Goal: Task Accomplishment & Management: Use online tool/utility

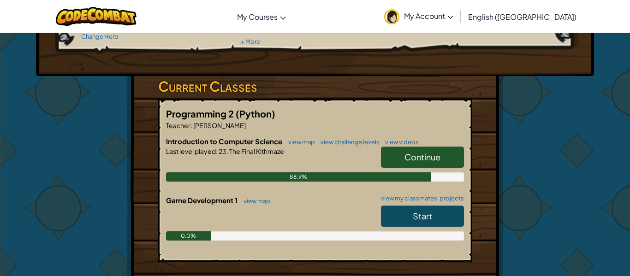
scroll to position [115, 0]
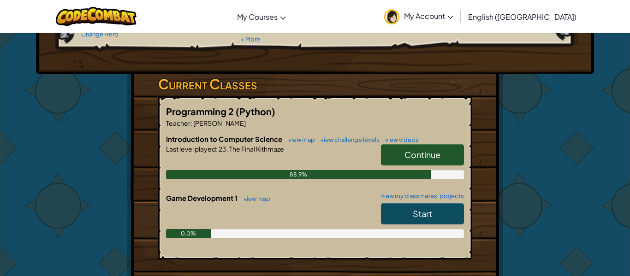
click at [427, 214] on span "Start" at bounding box center [422, 213] width 19 height 11
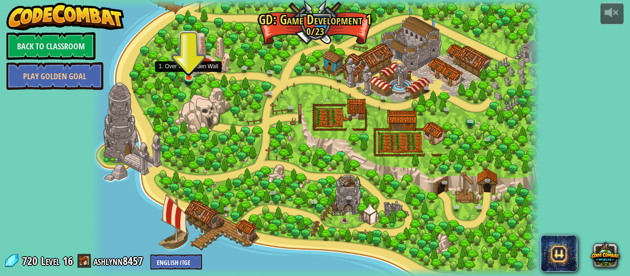
click at [187, 76] on img at bounding box center [189, 66] width 11 height 24
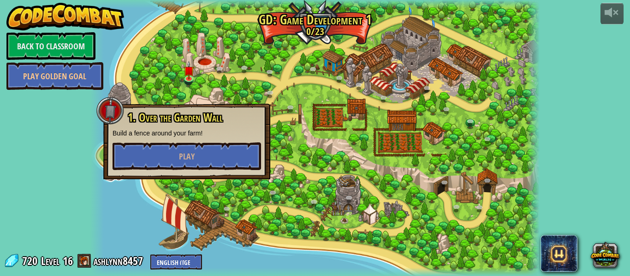
click at [142, 58] on div at bounding box center [315, 138] width 450 height 276
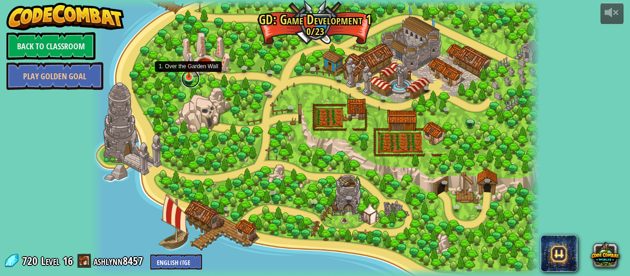
click at [185, 78] on link at bounding box center [190, 79] width 18 height 18
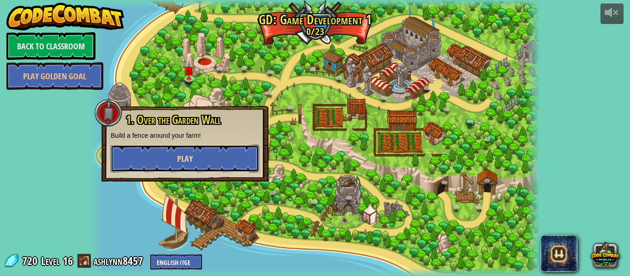
click at [214, 159] on button "Play" at bounding box center [185, 159] width 149 height 28
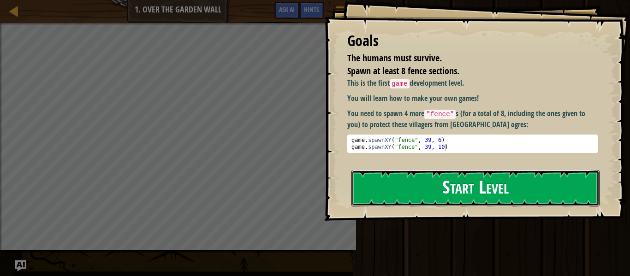
click at [512, 170] on button "Start Level" at bounding box center [475, 188] width 248 height 36
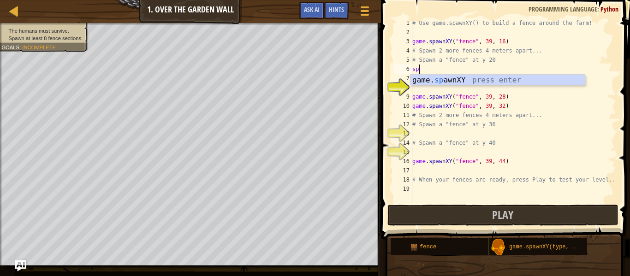
scroll to position [4, 0]
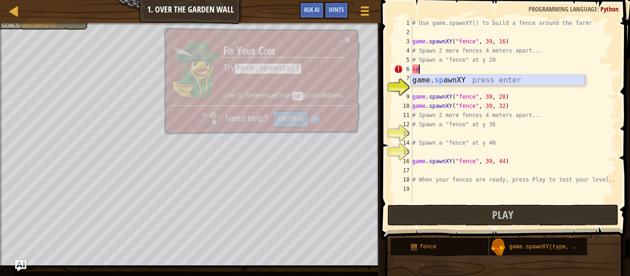
click at [481, 77] on div "game. sp awnXY press enter" at bounding box center [497, 91] width 174 height 33
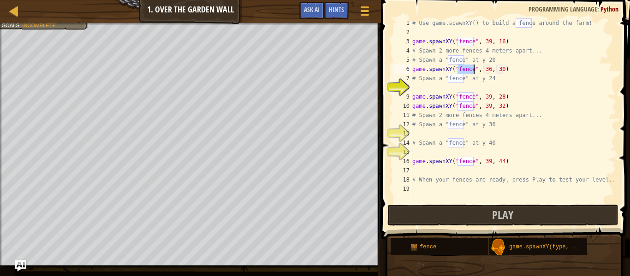
click at [490, 68] on div "# Use game.spawnXY() to build a fence around the farm! game . spawnXY ( "fence"…" at bounding box center [513, 119] width 206 height 203
click at [502, 69] on div "# Use game.spawnXY() to build a fence around the farm! game . spawnXY ( "fence"…" at bounding box center [513, 119] width 206 height 203
type textarea "game.spawnXY("fence", 39, 20)"
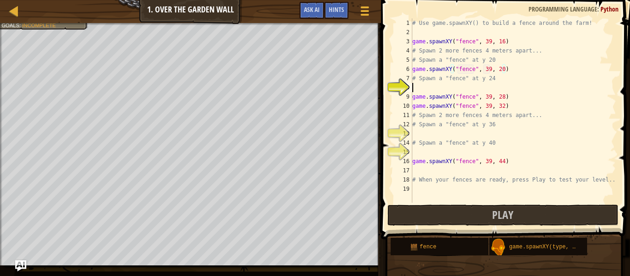
click at [496, 83] on div "# Use game.spawnXY() to build a fence around the farm! game . spawnXY ( "fence"…" at bounding box center [513, 119] width 206 height 203
click at [489, 89] on div "# Use game.spawnXY() to build a fence around the farm! game . spawnXY ( "fence"…" at bounding box center [513, 119] width 206 height 203
type textarea "game.spawnXY("fence", 39, 24)"
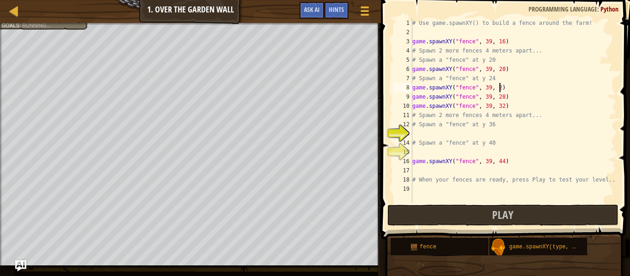
scroll to position [4, 13]
click at [471, 136] on div "# Use game.spawnXY() to build a fence around the farm! game . spawnXY ( "fence"…" at bounding box center [513, 119] width 206 height 203
type textarea "# Spawn a "fence" at y 40"
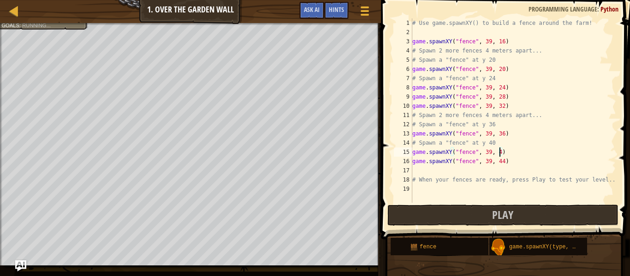
type textarea "game.spawnXY("fence", 39, 40)"
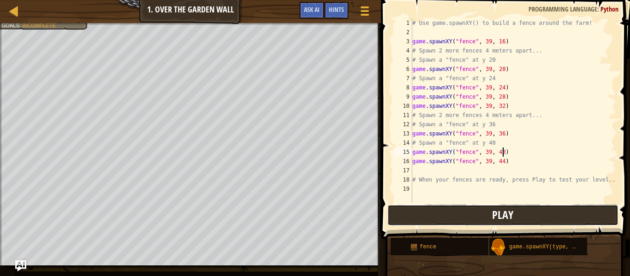
click at [466, 214] on button "Play" at bounding box center [502, 215] width 231 height 21
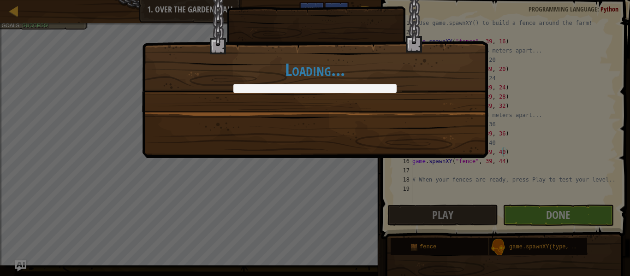
click at [504, 214] on div "Loading..." at bounding box center [315, 138] width 630 height 276
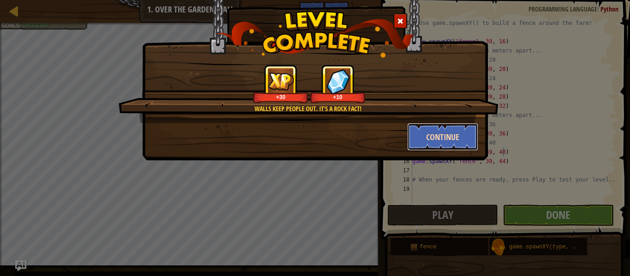
click at [473, 139] on button "Continue" at bounding box center [442, 137] width 71 height 28
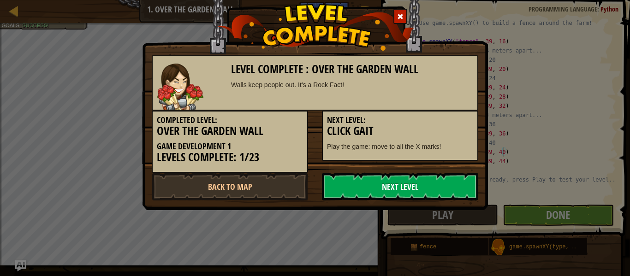
click at [423, 183] on link "Next Level" at bounding box center [400, 187] width 156 height 28
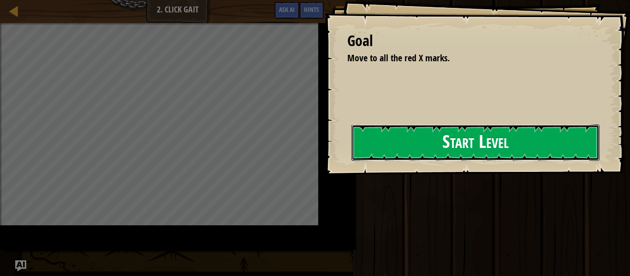
click at [351, 158] on button "Start Level" at bounding box center [475, 143] width 248 height 36
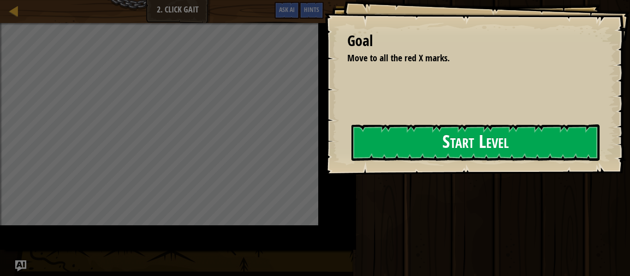
click at [324, 158] on div "Goal Move to all the red X marks. Start Level Error loading from server. Try re…" at bounding box center [477, 87] width 306 height 175
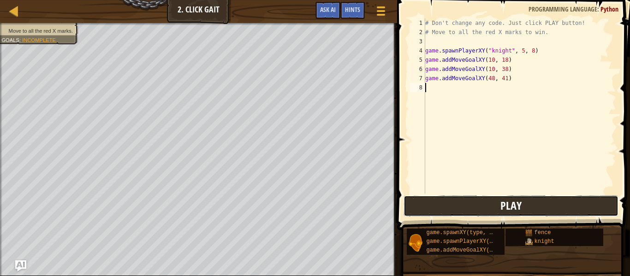
click at [537, 212] on button "Play" at bounding box center [511, 206] width 215 height 21
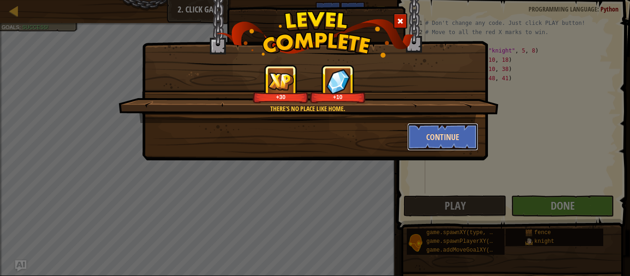
click at [442, 144] on button "Continue" at bounding box center [442, 137] width 71 height 28
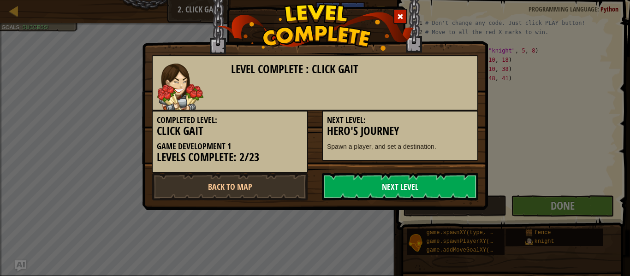
click at [341, 177] on link "Next Level" at bounding box center [400, 187] width 156 height 28
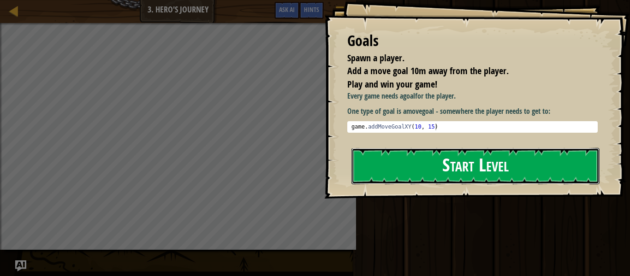
click at [405, 152] on button "Start Level" at bounding box center [475, 166] width 248 height 36
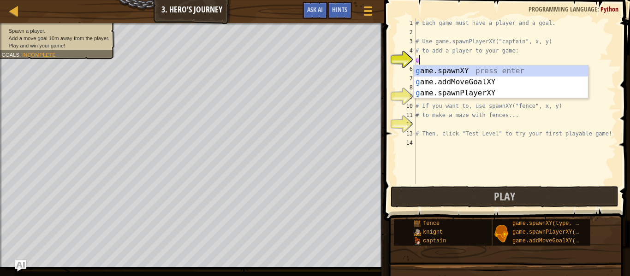
scroll to position [4, 0]
click at [454, 93] on div "g ame.spawnXY press enter g ame.addMoveGoalXY press enter g ame.spawnPlayerXY p…" at bounding box center [501, 92] width 174 height 55
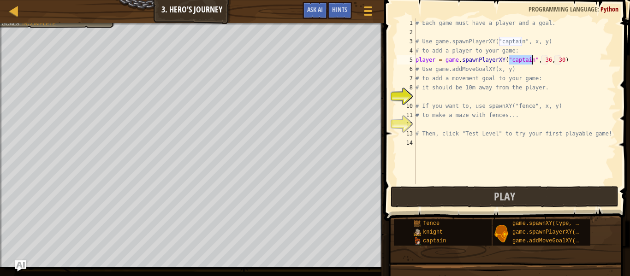
click at [501, 102] on div "# Each game must have a player and a goal. # Use game.spawnPlayerXY("captain", …" at bounding box center [515, 110] width 202 height 184
type textarea "# If you want to, use spawnXY("fence", x, y)"
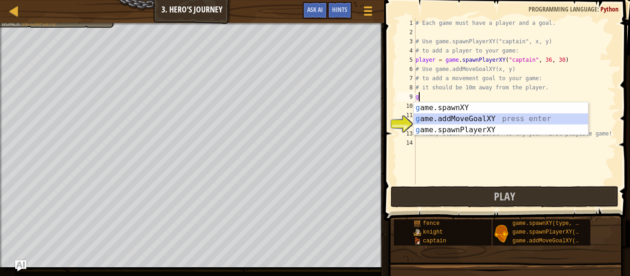
click at [470, 118] on div "g ame.spawnXY press enter g ame.addMoveGoalXY press enter g ame.spawnPlayerXY p…" at bounding box center [501, 129] width 174 height 55
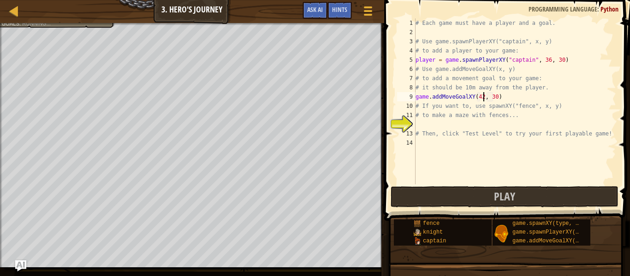
scroll to position [4, 10]
click at [496, 97] on div "# Each game must have a player and a goal. # Use game.spawnPlayerXY("captain", …" at bounding box center [515, 110] width 202 height 184
click at [457, 130] on div "# Each game must have a player and a goal. # Use game.spawnPlayerXY("captain", …" at bounding box center [515, 110] width 202 height 184
type textarea "# Then, click "Test Level" to try your first playable game!"
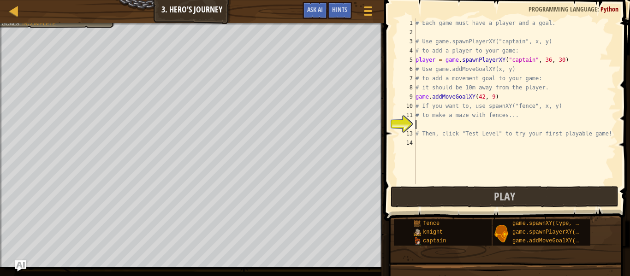
click at [452, 124] on div "# Each game must have a player and a goal. # Use game.spawnPlayerXY("captain", …" at bounding box center [515, 110] width 202 height 184
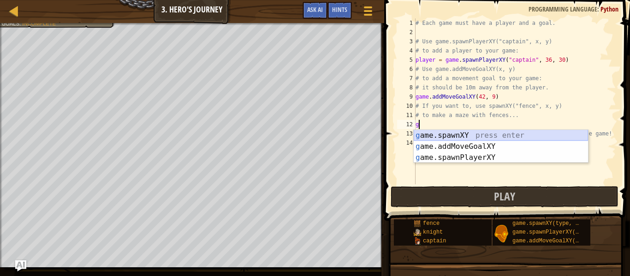
click at [474, 134] on div "g ame.spawnXY press enter g ame.addMoveGoalXY press enter g ame.spawnPlayerXY p…" at bounding box center [501, 157] width 174 height 55
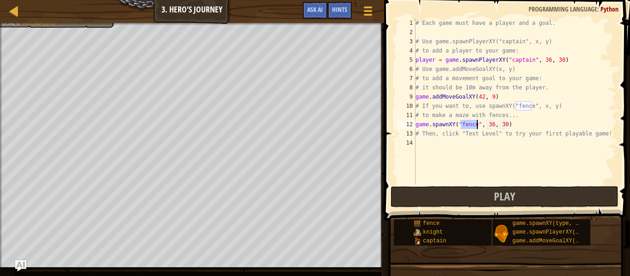
click at [526, 124] on div "# Each game must have a player and a goal. # Use game.spawnPlayerXY("captain", …" at bounding box center [515, 110] width 202 height 184
click at [493, 123] on div "# Each game must have a player and a goal. # Use game.spawnPlayerXY("captain", …" at bounding box center [515, 110] width 202 height 184
type textarea "game.spawnXY("fence", 22, 30)"
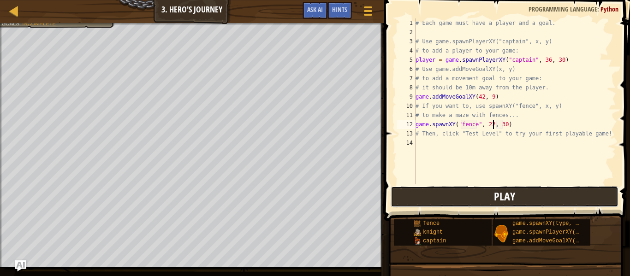
click at [472, 195] on button "Play" at bounding box center [505, 196] width 228 height 21
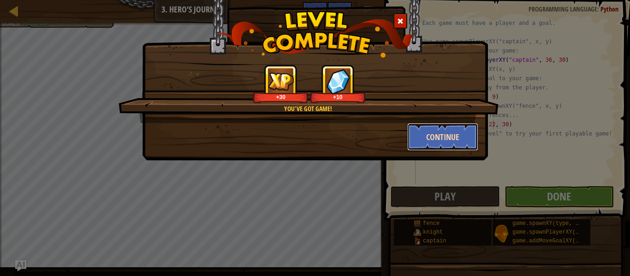
click at [445, 137] on button "Continue" at bounding box center [442, 137] width 71 height 28
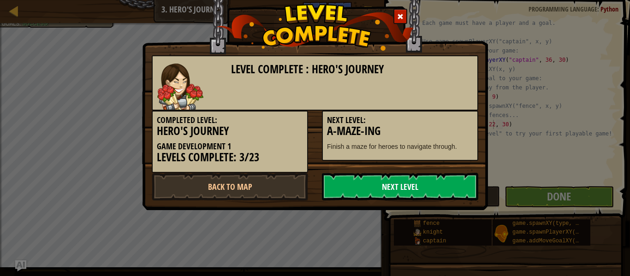
click at [472, 191] on link "Next Level" at bounding box center [400, 187] width 156 height 28
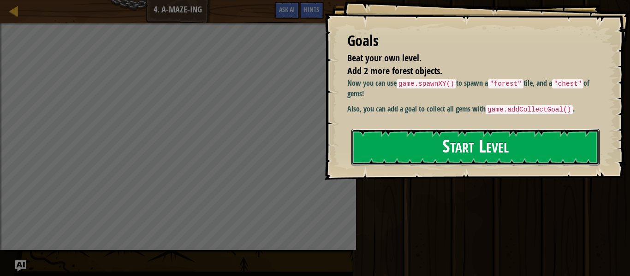
click at [543, 138] on button "Start Level" at bounding box center [475, 147] width 248 height 36
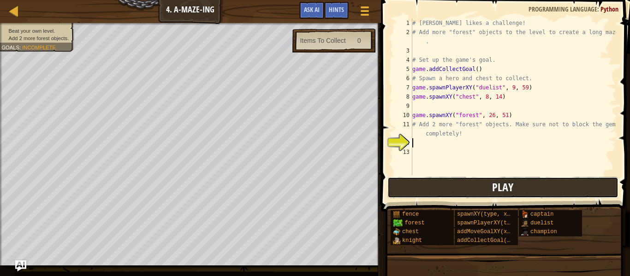
click at [484, 187] on button "Play" at bounding box center [502, 187] width 231 height 21
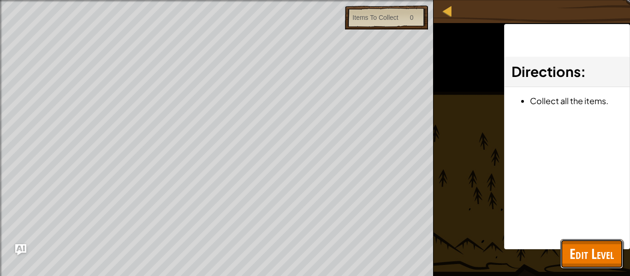
click at [598, 262] on span "Edit Level" at bounding box center [592, 253] width 44 height 19
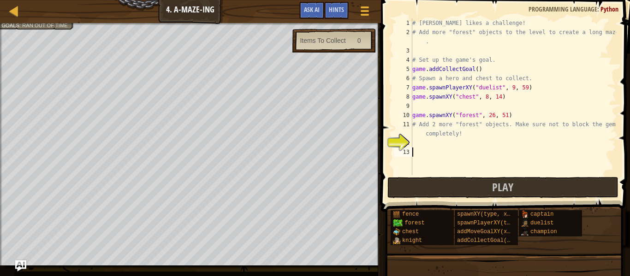
click at [432, 148] on div "# [PERSON_NAME] likes a challenge! # Add more "forest" objects to the level to …" at bounding box center [513, 105] width 206 height 175
click at [431, 146] on div "# [PERSON_NAME] likes a challenge! # Add more "forest" objects to the level to …" at bounding box center [513, 105] width 206 height 175
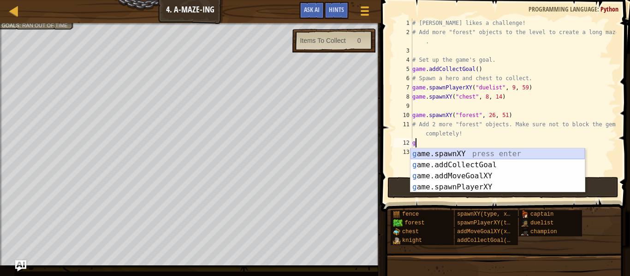
click at [448, 154] on div "g ame.spawnXY press enter g ame.addCollectGoal press enter g ame.addMoveGoalXY …" at bounding box center [497, 182] width 174 height 66
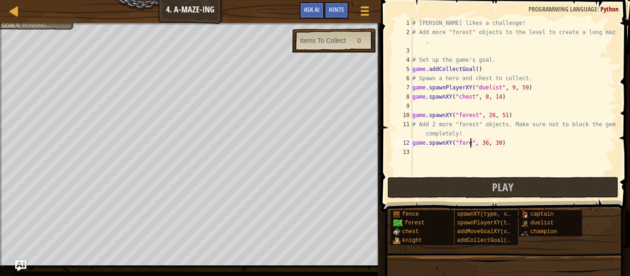
scroll to position [4, 9]
type textarea "game.spawnXY("forest", 36, 30)"
click at [532, 148] on div "# [PERSON_NAME] likes a challenge! # Add more "forest" objects to the level to …" at bounding box center [513, 105] width 206 height 175
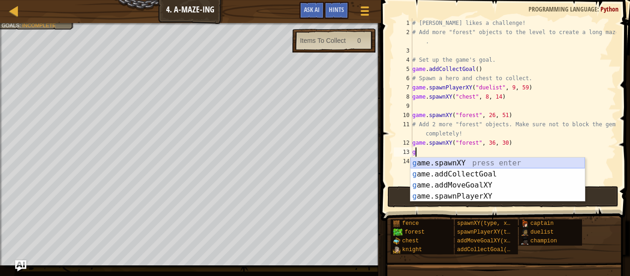
click at [540, 163] on div "g ame.spawnXY press enter g ame.addCollectGoal press enter g ame.addMoveGoalXY …" at bounding box center [497, 191] width 174 height 66
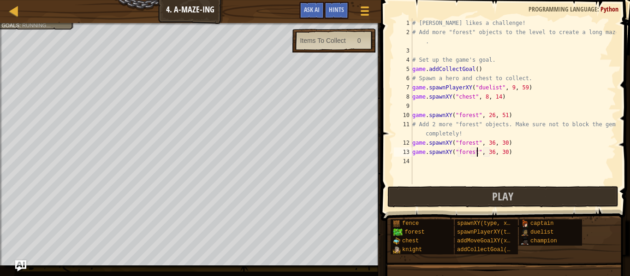
scroll to position [4, 9]
click at [491, 153] on div "# [PERSON_NAME] likes a challenge! # Add more "forest" objects to the level to …" at bounding box center [513, 110] width 206 height 184
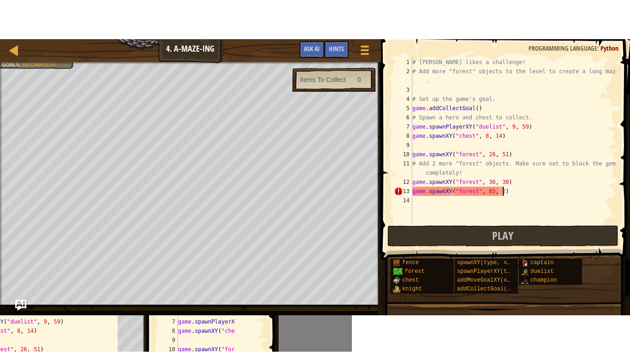
scroll to position [4, 13]
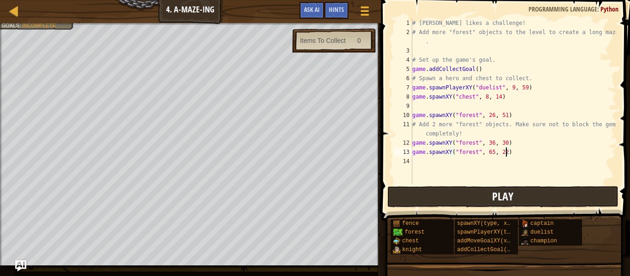
type textarea "game.spawnXY("forest", 65, 22)"
click at [444, 190] on button "Play" at bounding box center [502, 196] width 231 height 21
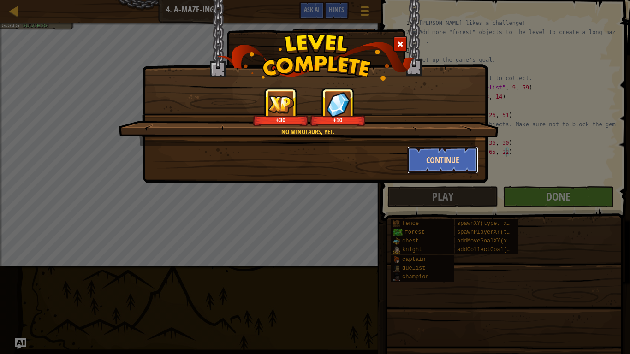
click at [452, 159] on button "Continue" at bounding box center [442, 160] width 71 height 28
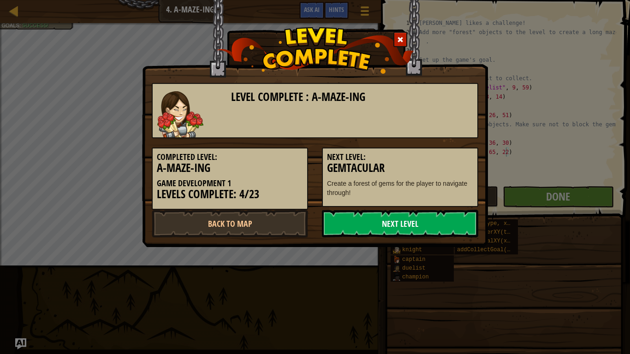
click at [452, 226] on link "Next Level" at bounding box center [400, 224] width 156 height 28
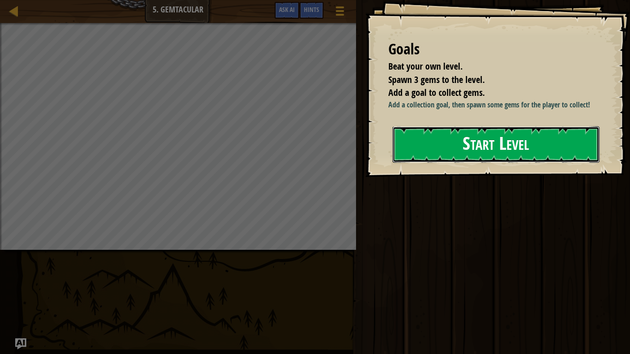
click at [512, 145] on button "Start Level" at bounding box center [495, 144] width 207 height 36
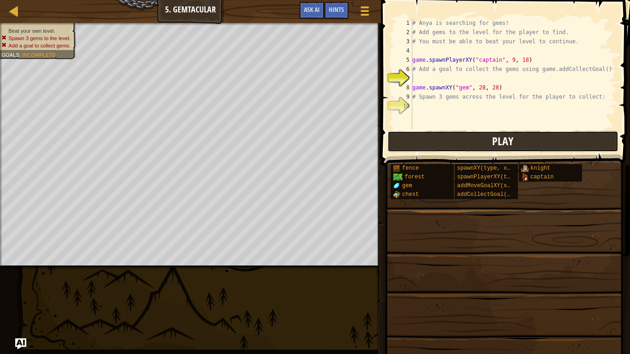
click at [510, 141] on span "Play" at bounding box center [502, 141] width 21 height 15
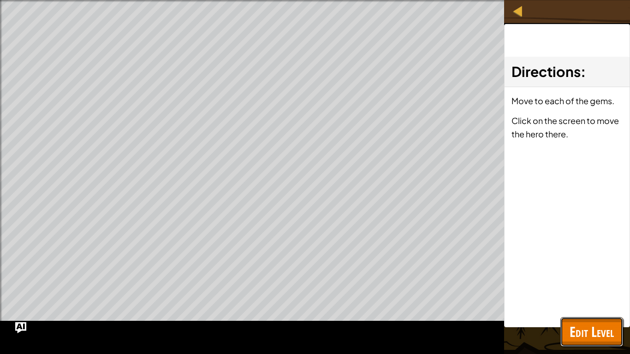
click at [603, 276] on span "Edit Level" at bounding box center [592, 331] width 44 height 19
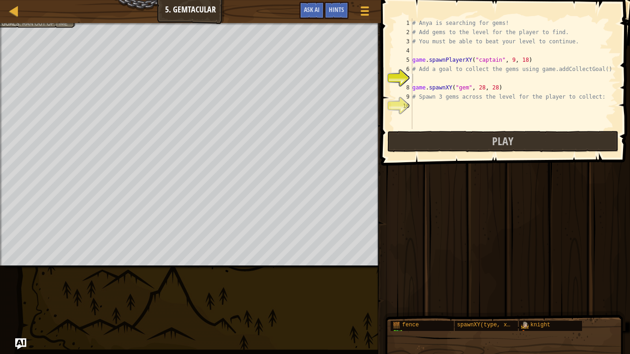
click at [451, 77] on div "# Anya is searching for gems! # Add gems to the level for the player to find. #…" at bounding box center [525, 82] width 231 height 129
type textarea "g"
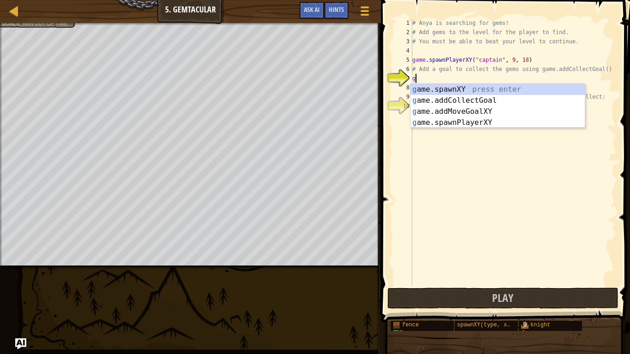
scroll to position [4, 0]
click at [457, 102] on div "g ame.spawnXY press enter g ame.addCollectGoal press enter g ame.addMoveGoalXY …" at bounding box center [497, 117] width 174 height 66
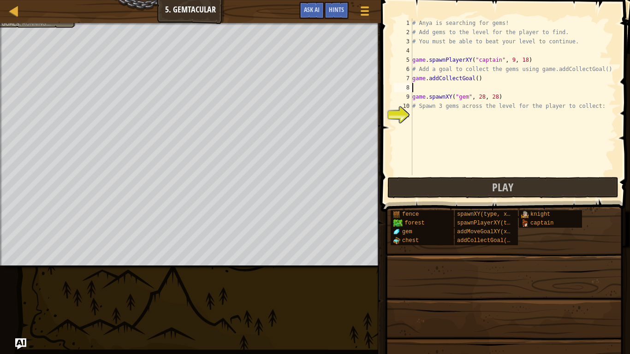
click at [453, 115] on div "# Anya is searching for gems! # Add gems to the level for the player to find. #…" at bounding box center [513, 105] width 206 height 175
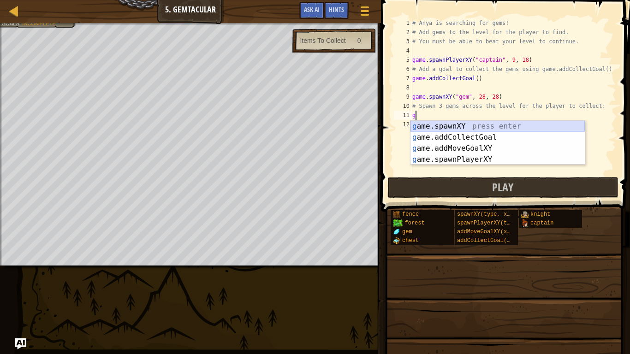
click at [462, 129] on div "g ame.spawnXY press enter g ame.addCollectGoal press enter g ame.addMoveGoalXY …" at bounding box center [497, 154] width 174 height 66
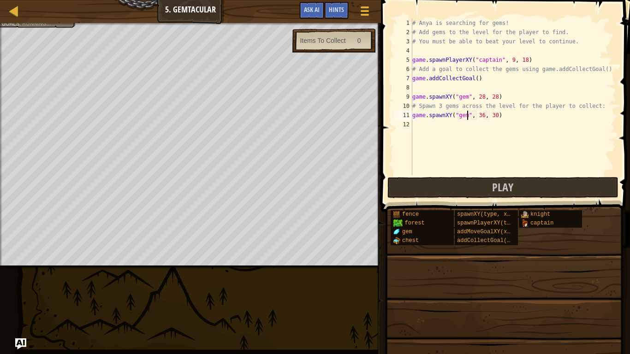
scroll to position [4, 8]
click at [483, 118] on div "# Anya is searching for gems! # Add gems to the level for the player to find. #…" at bounding box center [513, 105] width 206 height 175
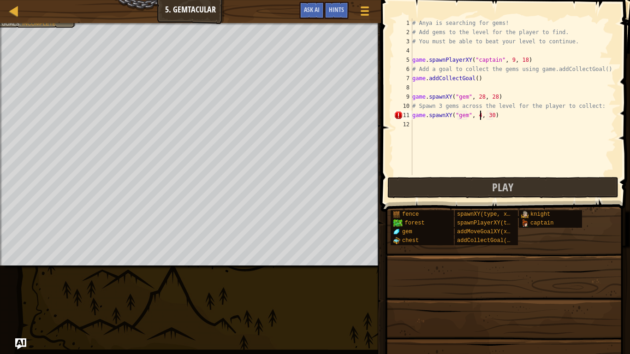
scroll to position [4, 10]
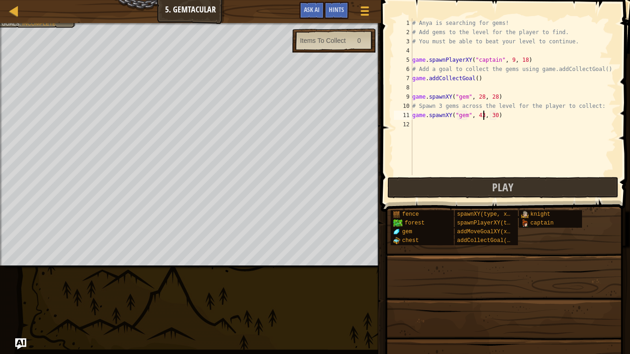
click at [498, 117] on div "# Anya is searching for gems! # Add gems to the level for the player to find. #…" at bounding box center [513, 105] width 206 height 175
type textarea "game.spawnXY("gem", 43, 9)"
click at [508, 127] on div "# Anya is searching for gems! # Add gems to the level for the player to find. #…" at bounding box center [513, 105] width 206 height 175
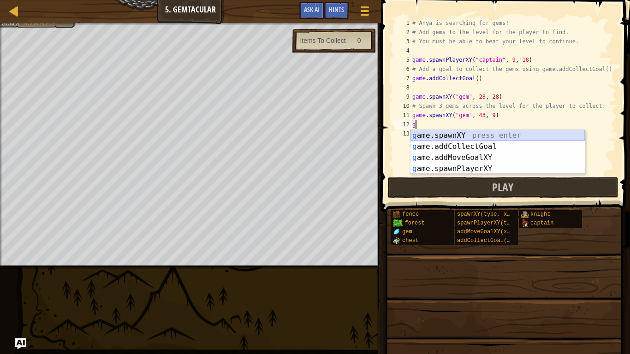
click at [516, 135] on div "g ame.spawnXY press enter g ame.addCollectGoal press enter g ame.addMoveGoalXY …" at bounding box center [497, 163] width 174 height 66
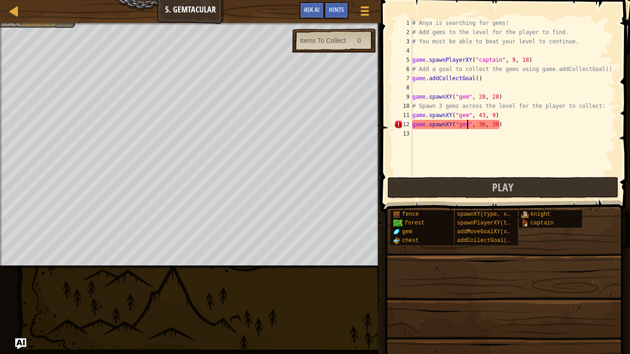
scroll to position [4, 8]
click at [482, 126] on div "# Anya is searching for gems! # Add gems to the level for the player to find. #…" at bounding box center [513, 105] width 206 height 175
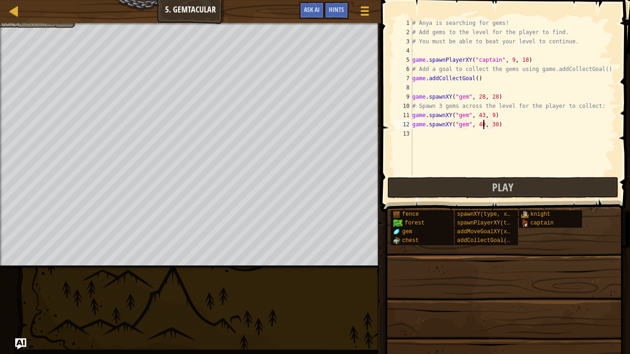
scroll to position [4, 10]
click at [497, 126] on div "# Anya is searching for gems! # Add gems to the level for the player to find. #…" at bounding box center [513, 105] width 206 height 175
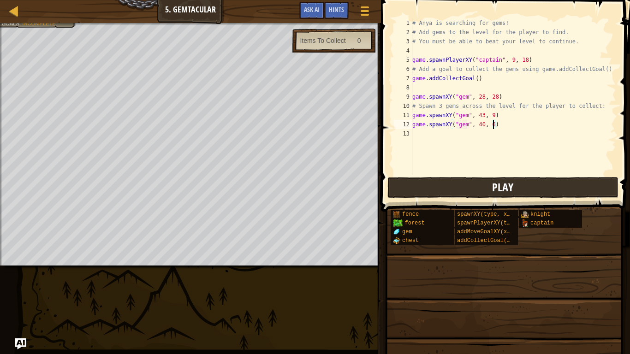
type textarea "game.spawnXY("gem", 40, 6)"
click at [509, 185] on span "Play" at bounding box center [502, 187] width 21 height 15
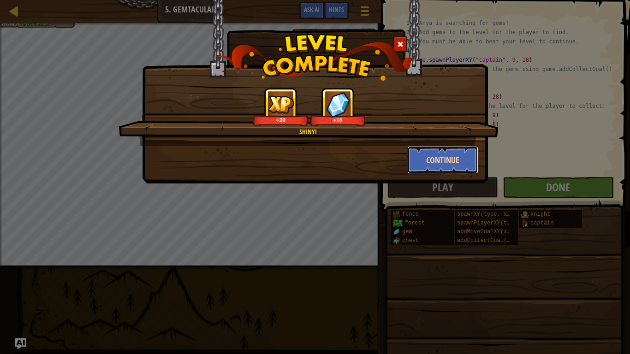
click at [439, 155] on button "Continue" at bounding box center [442, 160] width 71 height 28
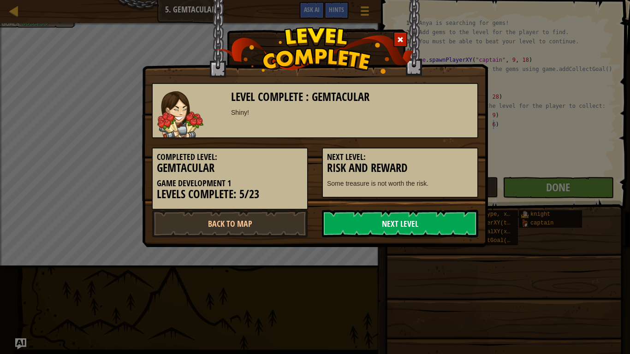
click at [444, 233] on link "Next Level" at bounding box center [400, 224] width 156 height 28
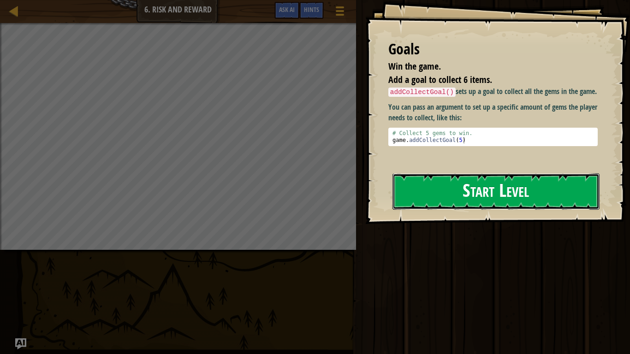
click at [557, 186] on button "Start Level" at bounding box center [495, 191] width 207 height 36
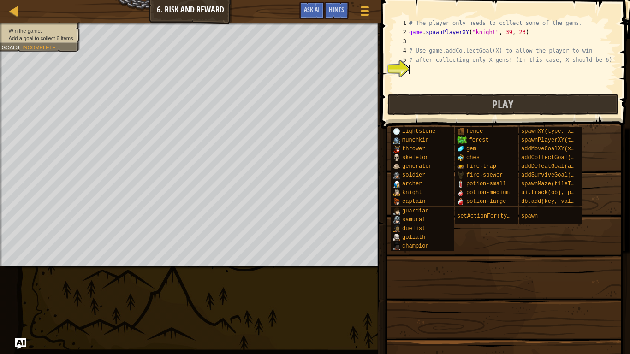
type textarea "g"
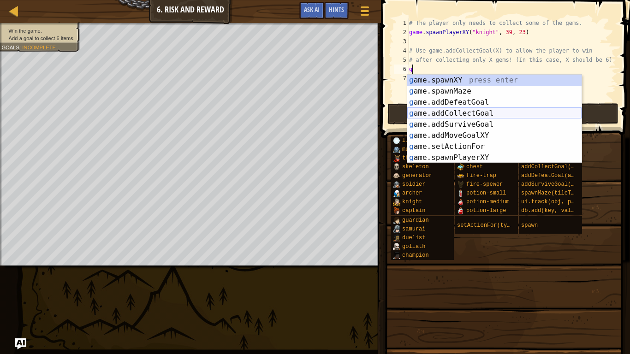
click at [442, 115] on div "g ame.spawnXY press enter g ame.spawnMaze press enter g ame.addDefeatGoal press…" at bounding box center [494, 130] width 174 height 111
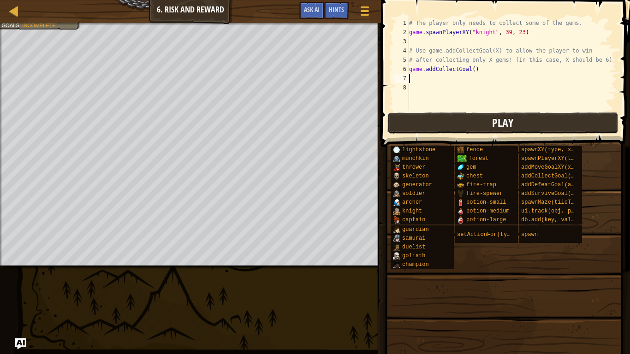
click at [463, 121] on button "Play" at bounding box center [502, 123] width 231 height 21
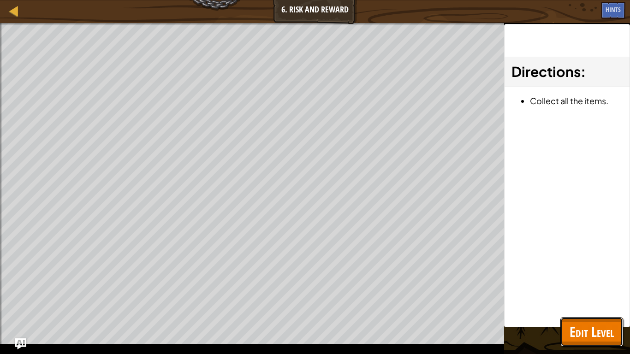
click at [589, 276] on span "Edit Level" at bounding box center [592, 331] width 44 height 19
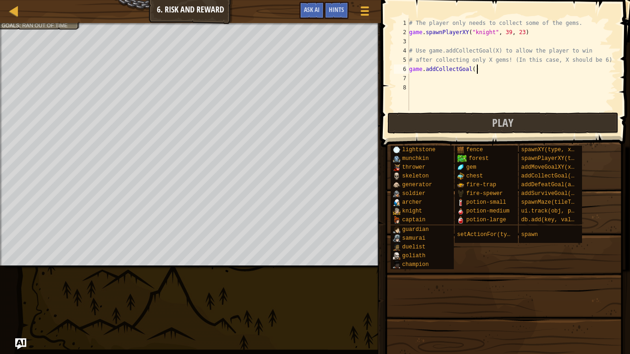
click at [499, 71] on div "# The player only needs to collect some of the gems. game . spawnPlayerXY ( "kn…" at bounding box center [511, 73] width 209 height 111
click at [473, 69] on div "# The player only needs to collect some of the gems. game . spawnPlayerXY ( "kn…" at bounding box center [511, 73] width 209 height 111
type textarea "game.addCollectGoal(6)"
click at [481, 119] on button "Play" at bounding box center [502, 123] width 231 height 21
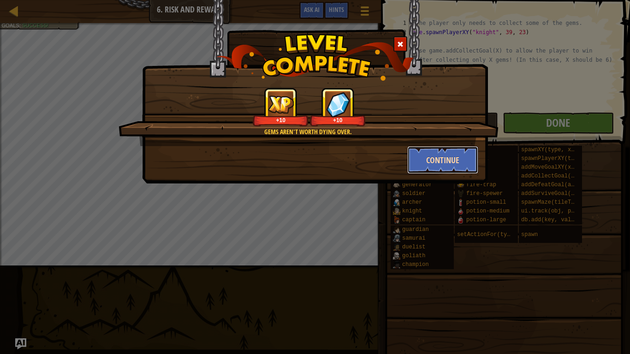
click at [440, 160] on button "Continue" at bounding box center [442, 160] width 71 height 28
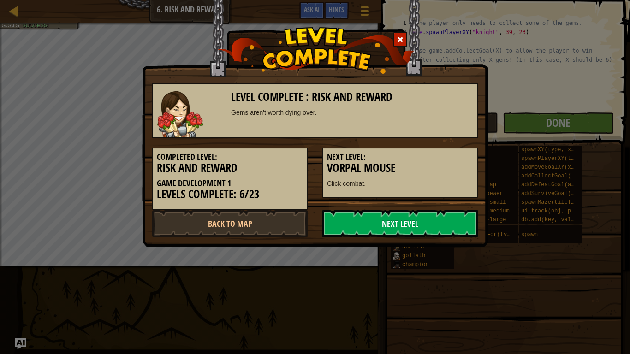
click at [422, 227] on link "Next Level" at bounding box center [400, 224] width 156 height 28
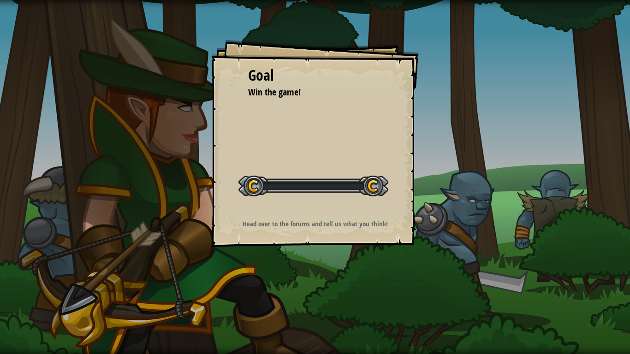
click at [435, 223] on div "Goal Win the game! Start Level Error loading from server. Try refreshing the pa…" at bounding box center [315, 177] width 630 height 354
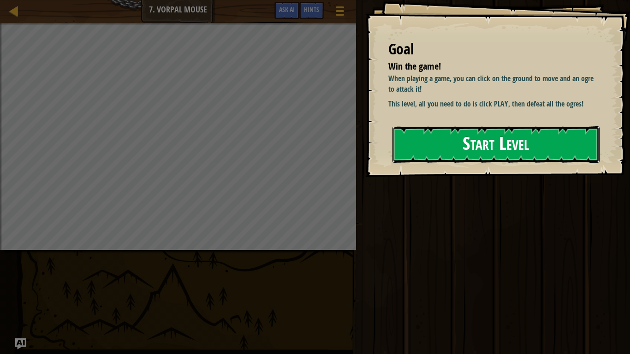
click at [446, 136] on button "Start Level" at bounding box center [495, 144] width 207 height 36
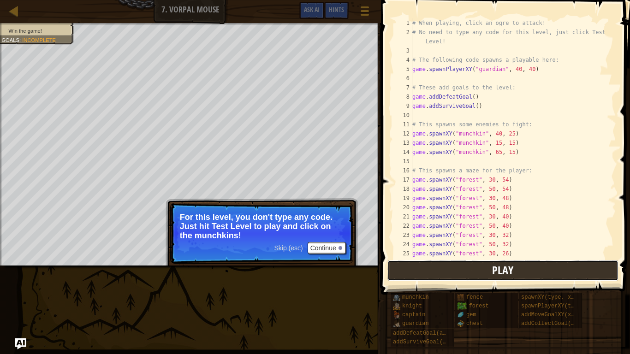
click at [450, 273] on button "Play" at bounding box center [502, 270] width 231 height 21
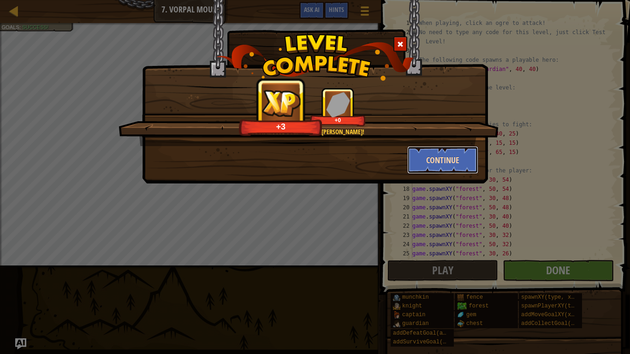
click at [440, 151] on button "Continue" at bounding box center [442, 160] width 71 height 28
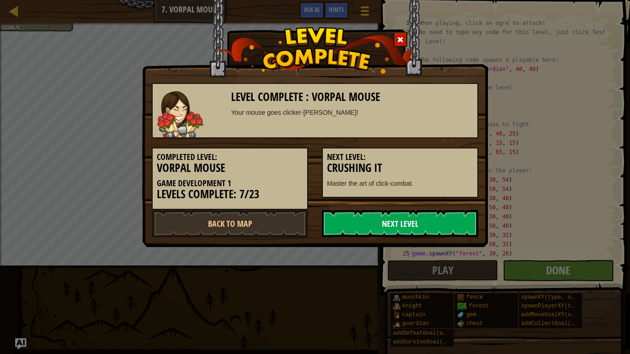
click at [441, 222] on link "Next Level" at bounding box center [400, 224] width 156 height 28
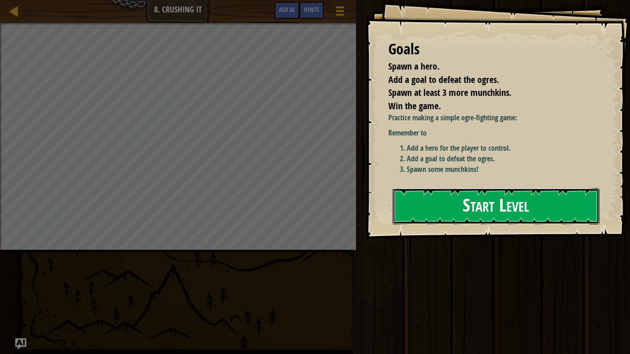
click at [409, 208] on button "Start Level" at bounding box center [495, 206] width 207 height 36
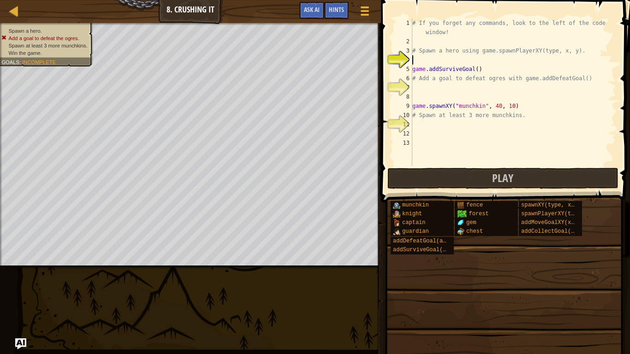
type textarea "h"
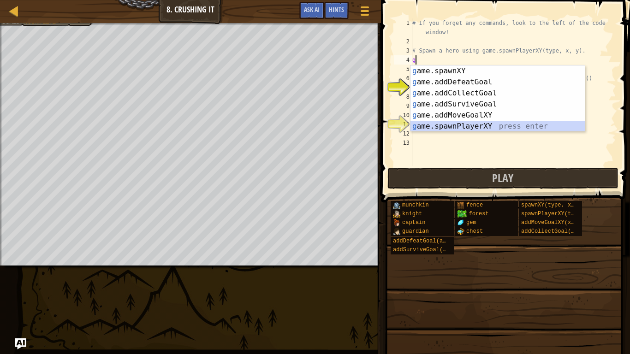
click at [477, 124] on div "g ame.spawnXY press enter g ame.addDefeatGoal press enter g ame.addCollectGoal …" at bounding box center [497, 109] width 174 height 89
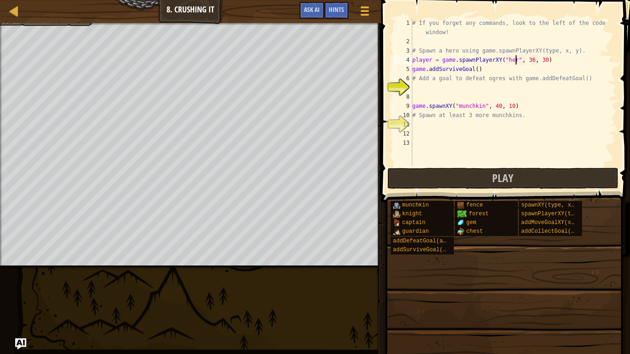
scroll to position [4, 15]
type textarea "player = game.spawnPlayerXY("hero", 36, 30)"
click at [496, 95] on div "# If you forget any commands, look to the left of the code window! # Spawn a he…" at bounding box center [513, 105] width 206 height 175
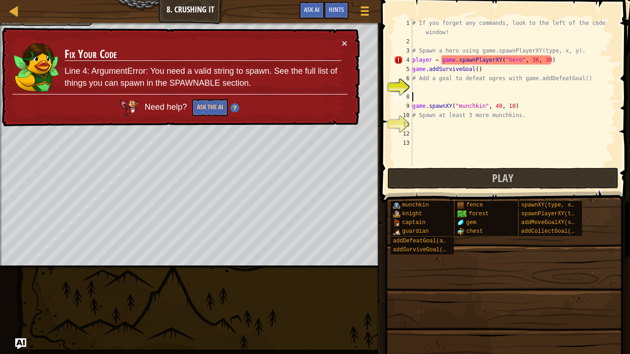
click at [559, 56] on div "# If you forget any commands, look to the left of the code window! # Spawn a he…" at bounding box center [513, 105] width 206 height 175
type textarea "player = game.spawnPlayerXY("hero", 36, 30)"
click at [13, 11] on div at bounding box center [14, 11] width 12 height 12
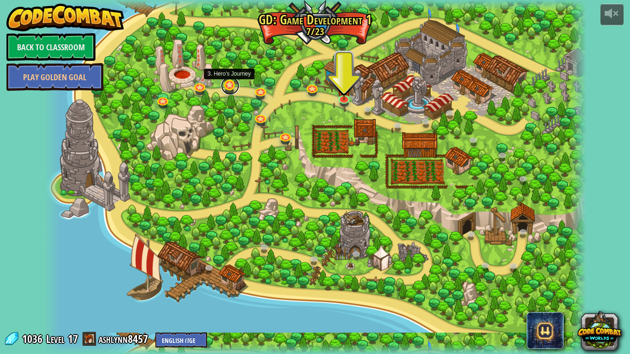
click at [228, 88] on link at bounding box center [230, 86] width 18 height 18
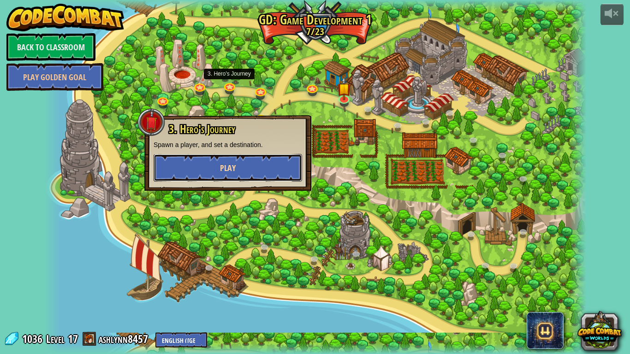
click at [248, 166] on button "Play" at bounding box center [228, 168] width 149 height 28
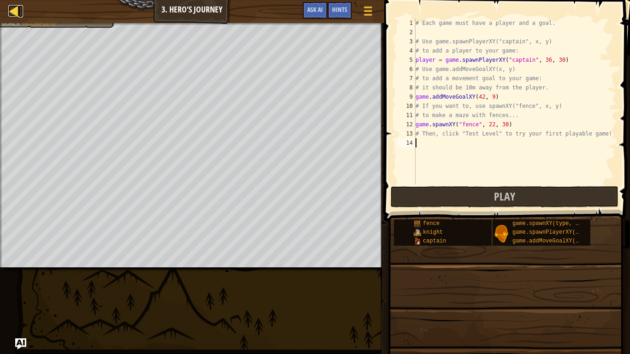
click at [8, 11] on div at bounding box center [14, 11] width 12 height 12
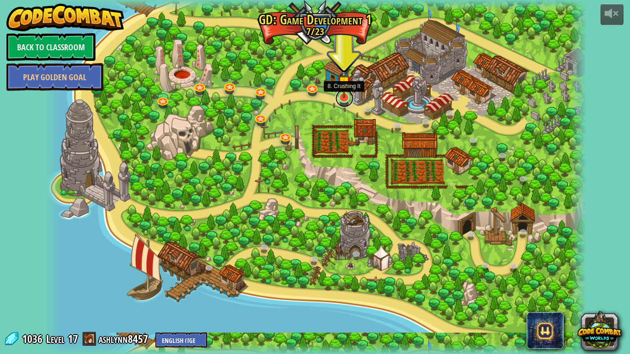
click at [348, 101] on link at bounding box center [344, 98] width 18 height 18
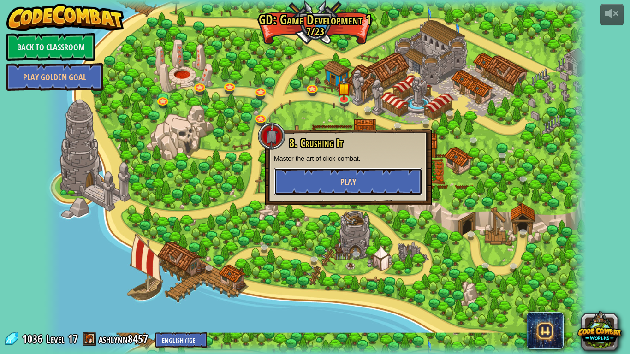
click at [294, 185] on button "Play" at bounding box center [348, 182] width 149 height 28
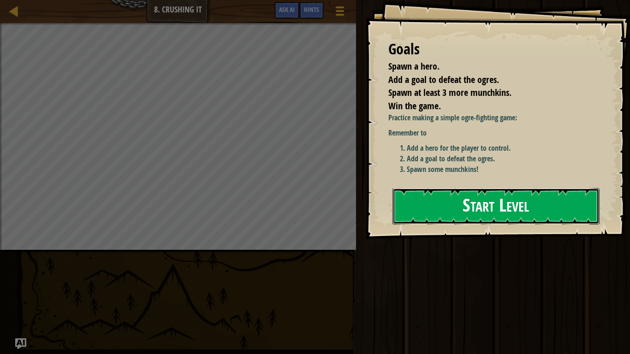
click at [490, 208] on button "Start Level" at bounding box center [495, 206] width 207 height 36
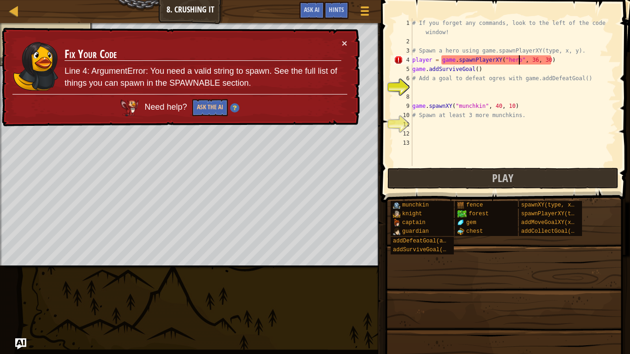
click at [519, 58] on div "# If you forget any commands, look to the left of the code window! # Spawn a he…" at bounding box center [513, 105] width 206 height 175
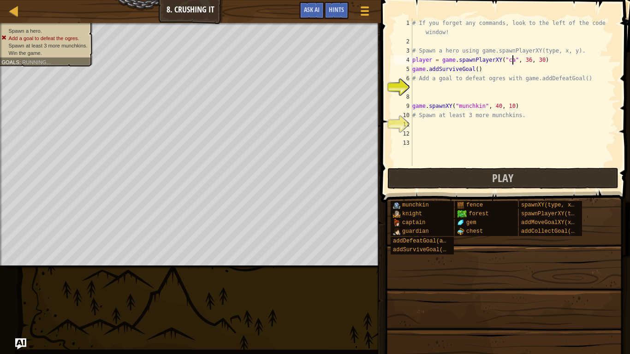
scroll to position [4, 15]
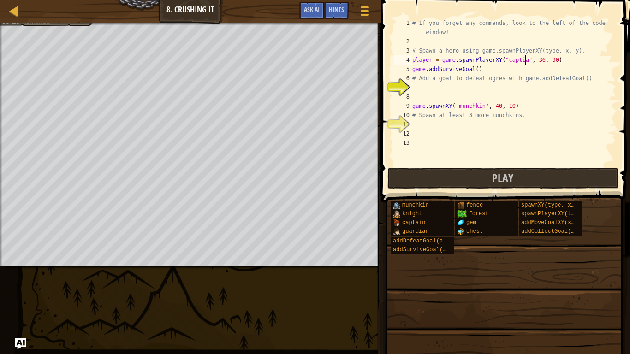
type textarea "player = game.spawnPlayerXY("captian", 36, 30)"
click at [544, 84] on div "# If you forget any commands, look to the left of the code window! # Spawn a he…" at bounding box center [513, 105] width 206 height 175
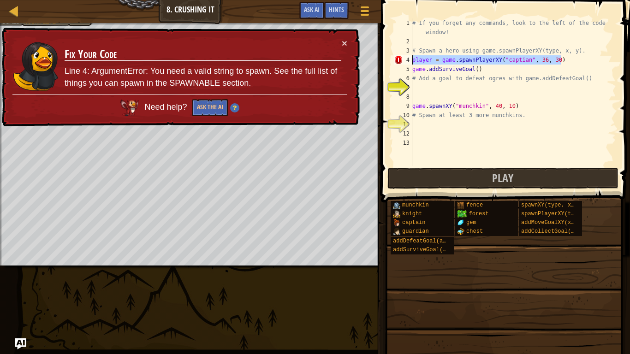
drag, startPoint x: 582, startPoint y: 63, endPoint x: 408, endPoint y: 58, distance: 173.5
click at [408, 58] on div "1 2 3 4 5 6 7 8 9 10 11 12 13 # If you forget any commands, look to the left of…" at bounding box center [504, 92] width 224 height 148
type textarea "player = game.spawnPlayerXY("captian", 36, 30)"
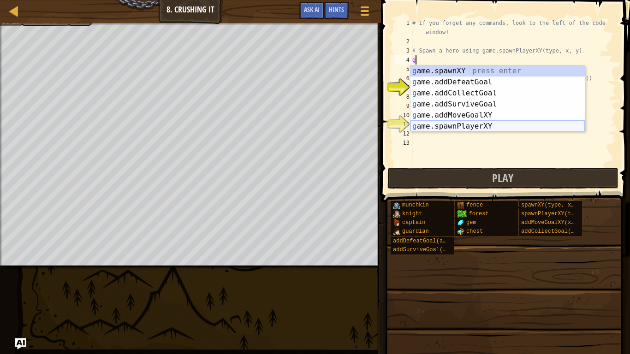
click at [447, 126] on div "g ame.spawnXY press enter g ame.addDefeatGoal press enter g ame.addCollectGoal …" at bounding box center [497, 109] width 174 height 89
type textarea "player = game.spawnPlayerXY("captain", 36, 30)"
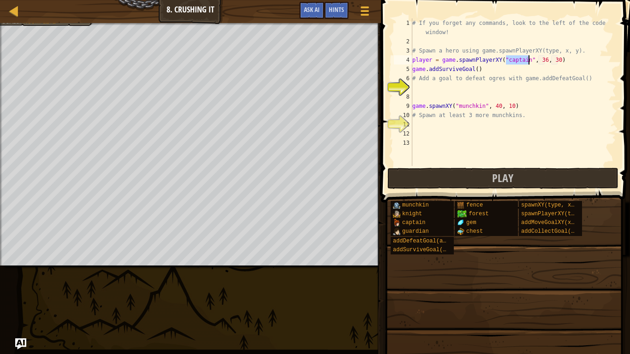
click at [491, 89] on div "# If you forget any commands, look to the left of the code window! # Spawn a he…" at bounding box center [513, 105] width 206 height 175
type textarea "g"
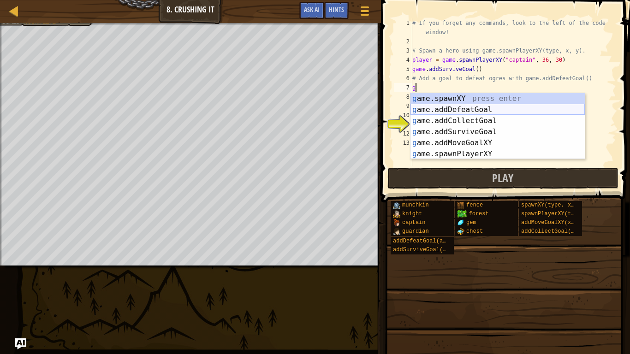
click at [483, 112] on div "g ame.spawnXY press enter g ame.addDefeatGoal press enter g ame.addCollectGoal …" at bounding box center [497, 137] width 174 height 89
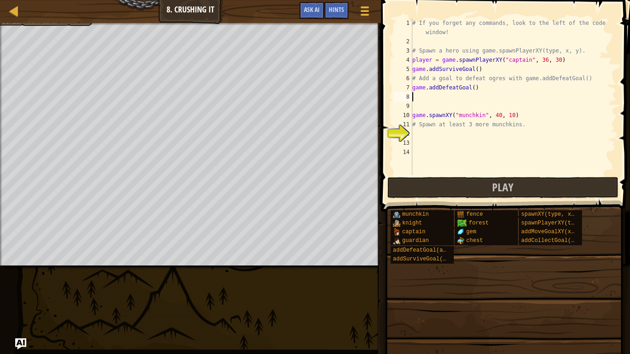
click at [458, 136] on div "# If you forget any commands, look to the left of the code window! # Spawn a he…" at bounding box center [513, 110] width 206 height 184
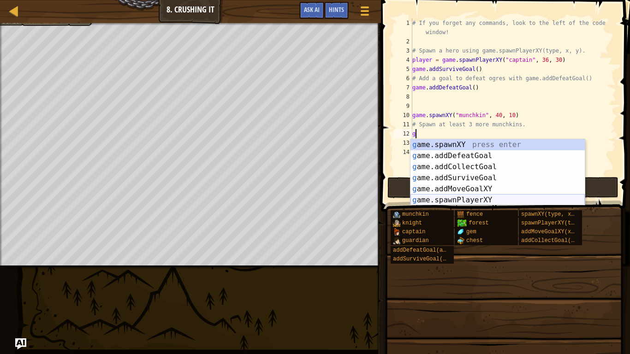
click at [466, 197] on div "g ame.spawnXY press enter g ame.addDefeatGoal press enter g ame.addCollectGoal …" at bounding box center [497, 183] width 174 height 89
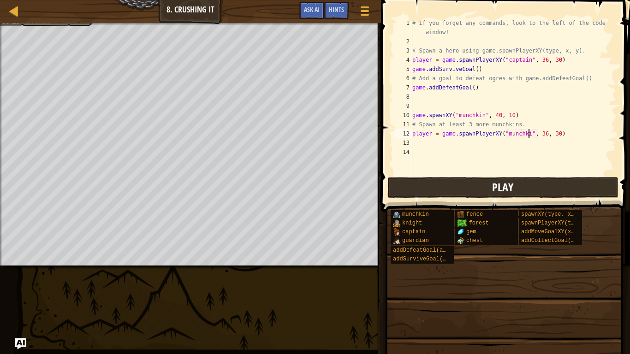
type textarea "player = game.spawnPlayerXY("munchkin", 36, 30)"
click at [499, 143] on div "# If you forget any commands, look to the left of the code window! # Spawn a he…" at bounding box center [513, 110] width 206 height 184
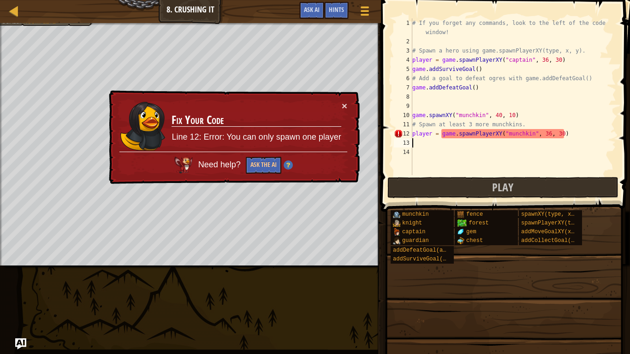
click at [569, 135] on div "# If you forget any commands, look to the left of the code window! # Spawn a he…" at bounding box center [513, 110] width 206 height 184
click at [569, 136] on div "# If you forget any commands, look to the left of the code window! # Spawn a he…" at bounding box center [513, 110] width 206 height 184
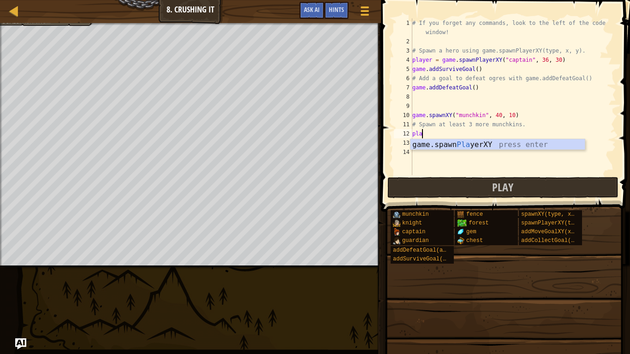
scroll to position [4, 1]
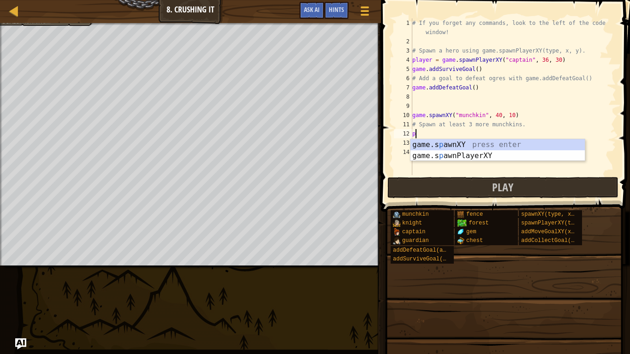
type textarea "p"
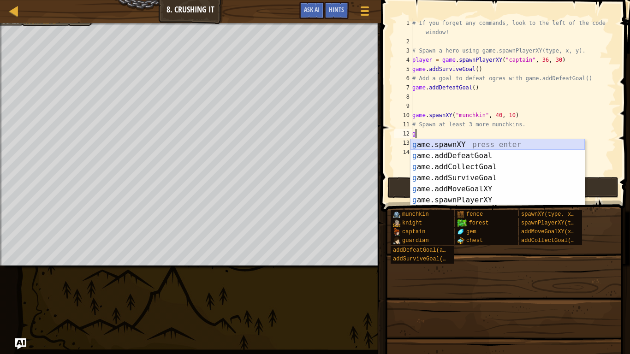
click at [478, 147] on div "g ame.spawnXY press enter g ame.addDefeatGoal press enter g ame.addCollectGoal …" at bounding box center [497, 183] width 174 height 89
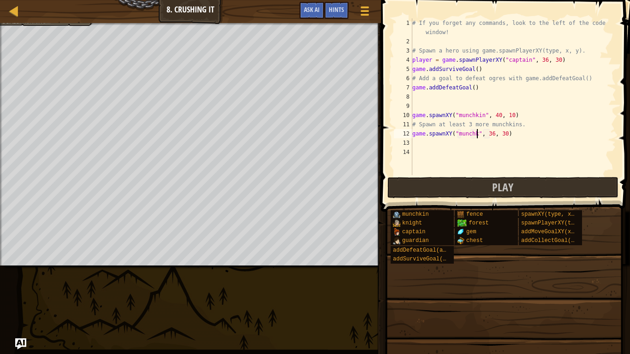
type textarea "game.spawnXY("munchkin", 36, 30)"
click at [479, 140] on div "# If you forget any commands, look to the left of the code window! # Spawn a he…" at bounding box center [513, 110] width 206 height 184
type textarea "m"
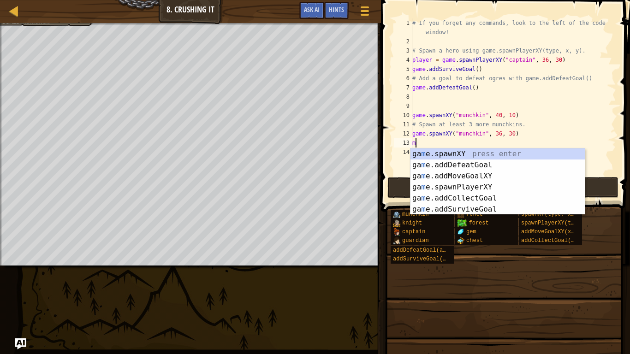
scroll to position [4, 0]
click at [482, 154] on div "g ame.spawnXY press enter g ame.addDefeatGoal press enter g ame.addCollectGoal …" at bounding box center [497, 193] width 174 height 89
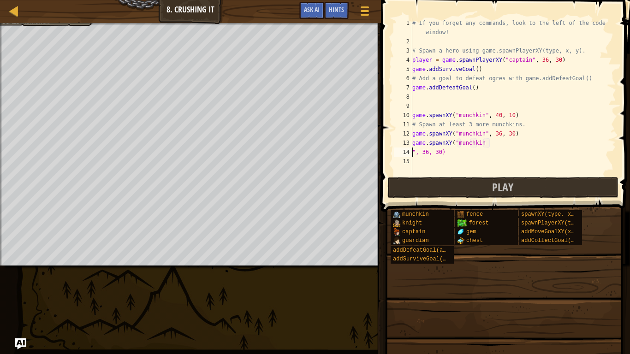
scroll to position [4, 4]
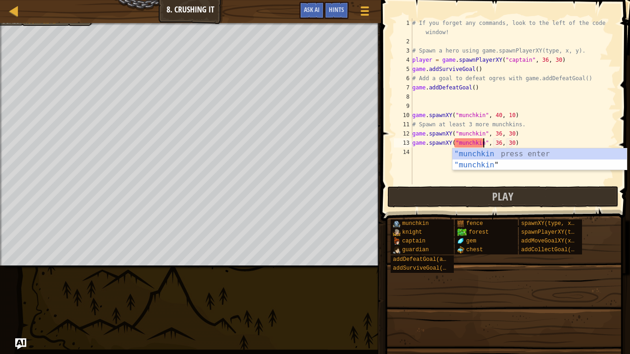
type textarea "game.spawnXY("munchkin", 36, 30)"
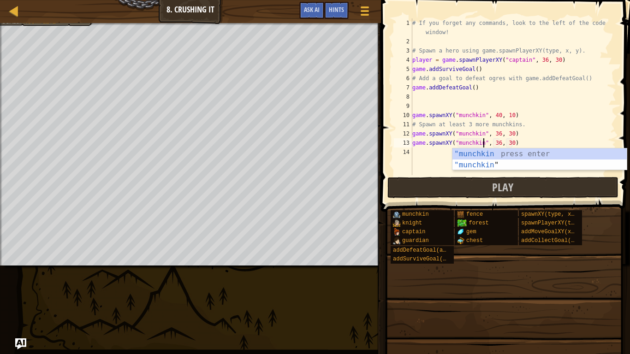
click at [410, 149] on div "14" at bounding box center [403, 152] width 18 height 9
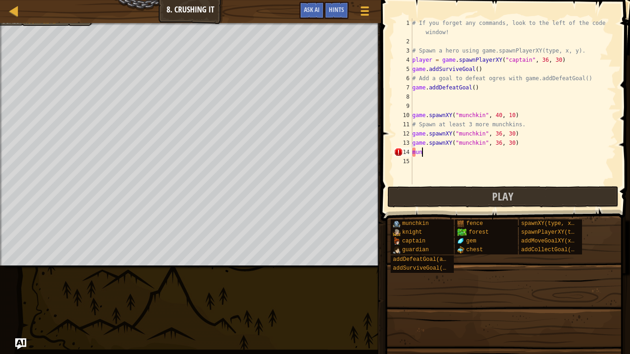
scroll to position [4, 1]
type textarea "m"
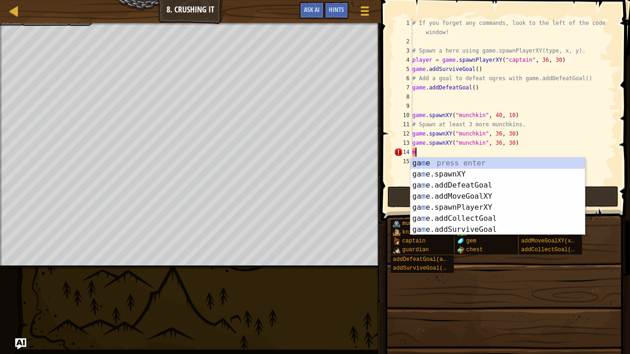
scroll to position [4, 0]
click at [430, 172] on div "g ame press enter g ame.spawnXY press enter g ame.addDefeatGoal press enter g a…" at bounding box center [497, 208] width 174 height 100
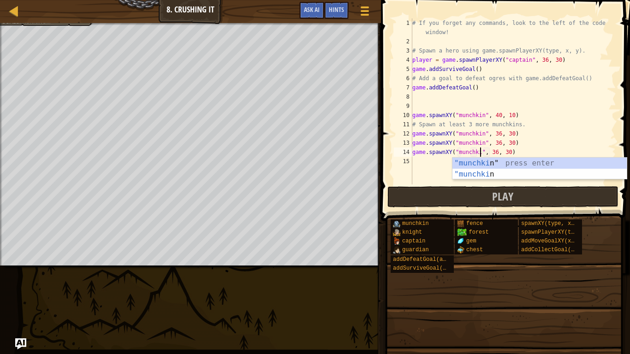
type textarea "game.spawnXY("munchkin", 36, 30)"
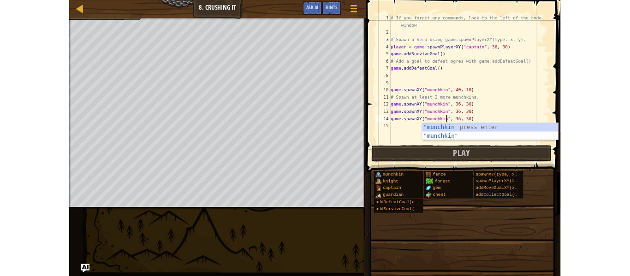
scroll to position [4, 10]
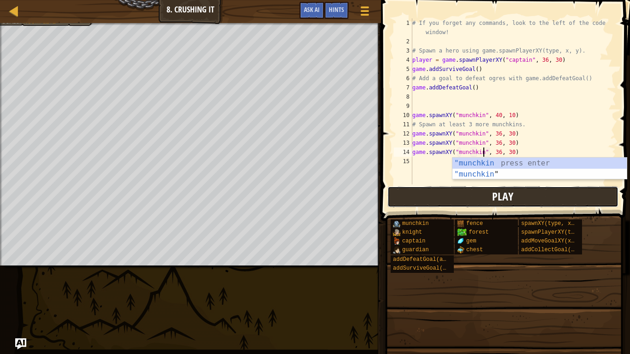
click at [442, 189] on button "Play" at bounding box center [502, 196] width 231 height 21
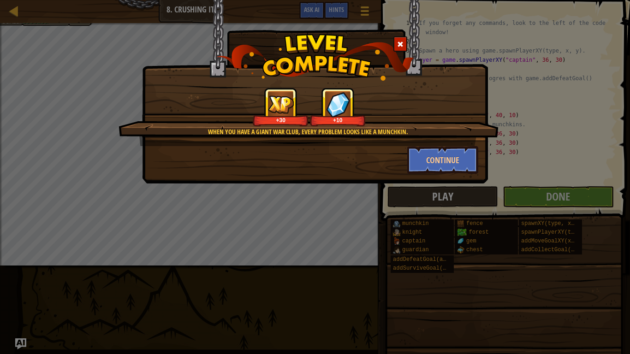
click at [237, 183] on div "When you have a giant war club, every problem looks like a munchkin. +30 +10 Co…" at bounding box center [315, 92] width 346 height 184
click at [443, 137] on div "When you have a giant war club, every problem looks like a munchkin. +30 +10" at bounding box center [309, 117] width 380 height 59
click at [444, 152] on button "Continue" at bounding box center [442, 160] width 71 height 28
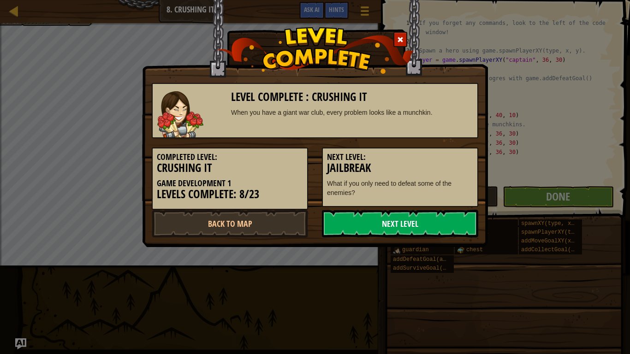
click at [459, 223] on link "Next Level" at bounding box center [400, 224] width 156 height 28
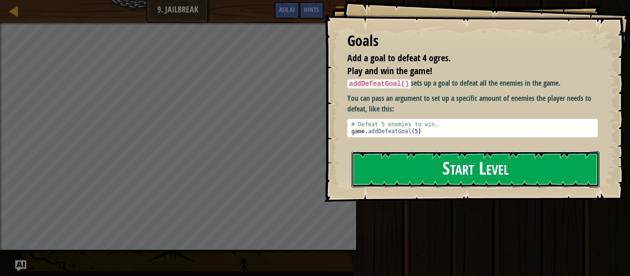
click at [421, 172] on button "Start Level" at bounding box center [475, 169] width 248 height 36
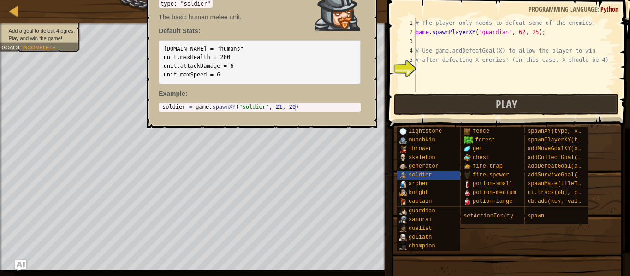
click at [422, 69] on div "# The player only needs to defeat some of the enemies. game . spawnPlayerXY ( "…" at bounding box center [515, 64] width 202 height 92
type textarea "a"
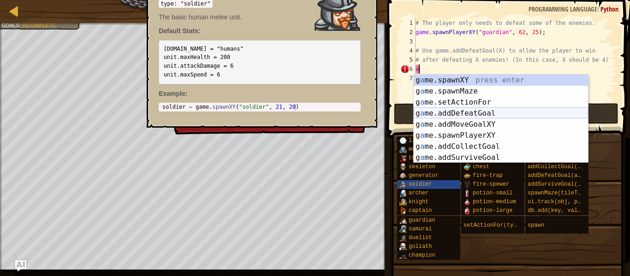
click at [446, 115] on div "g a me.spawnXY press enter g a me.spawnMaze press enter g a me.setActionFor pre…" at bounding box center [501, 130] width 174 height 111
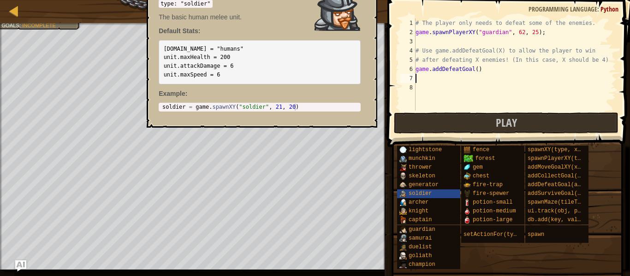
click at [475, 70] on div "# The player only needs to defeat some of the enemies. game . spawnPlayerXY ( "…" at bounding box center [515, 73] width 202 height 111
type textarea "game.addDefeatGoal(X)"
click at [498, 69] on div "# The player only needs to defeat some of the enemies. game . spawnPlayerXY ( "…" at bounding box center [515, 73] width 202 height 111
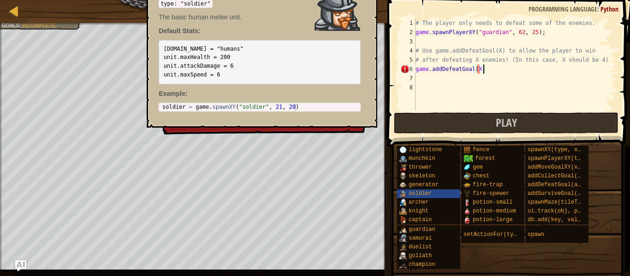
click at [498, 75] on div "# The player only needs to defeat some of the enemies. game . spawnPlayerXY ( "…" at bounding box center [515, 73] width 202 height 111
click at [481, 68] on div "# The player only needs to defeat some of the enemies. game . spawnPlayerXY ( "…" at bounding box center [515, 73] width 202 height 111
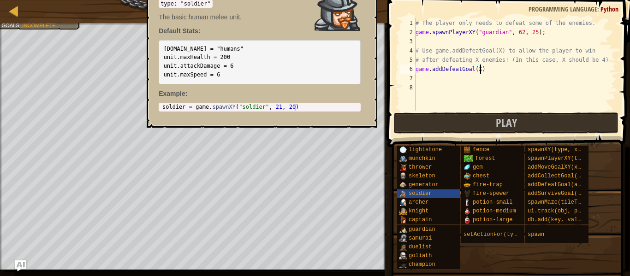
type textarea "game.addDefeatGoal(X)"
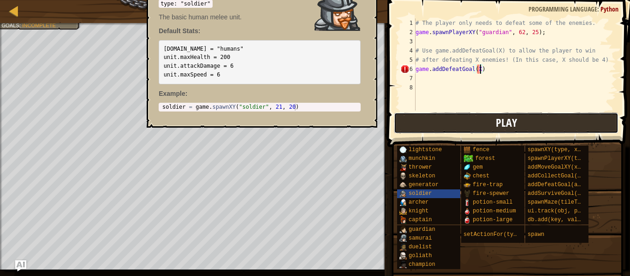
click at [494, 126] on button "Play" at bounding box center [506, 123] width 225 height 21
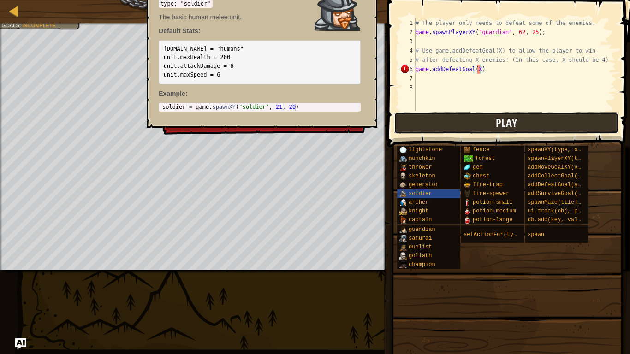
click at [435, 127] on button "Play" at bounding box center [506, 123] width 225 height 21
click at [337, 15] on img at bounding box center [338, 8] width 46 height 46
click at [341, 0] on img at bounding box center [338, 8] width 46 height 46
click at [341, 24] on img at bounding box center [338, 8] width 46 height 46
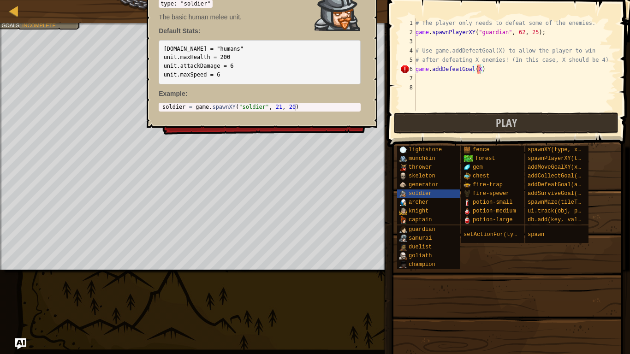
click at [341, 24] on img at bounding box center [338, 8] width 46 height 46
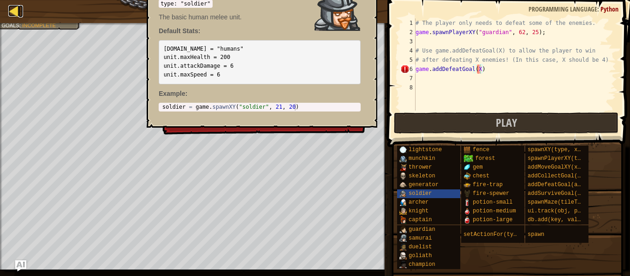
click at [9, 12] on div at bounding box center [14, 11] width 12 height 12
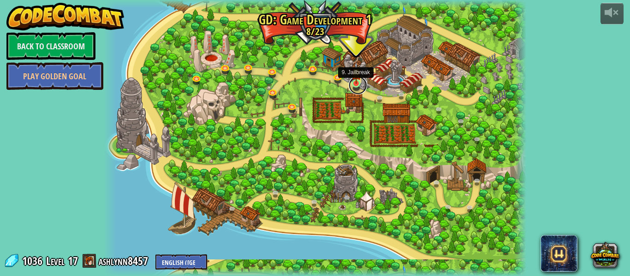
click at [357, 84] on link at bounding box center [358, 85] width 18 height 18
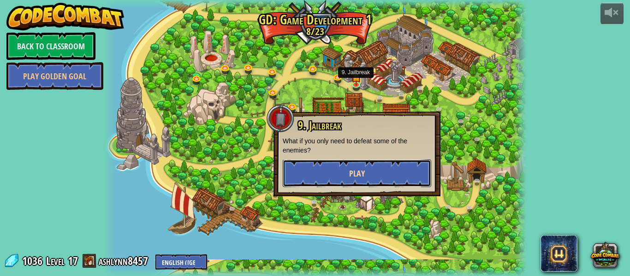
click at [357, 174] on span "Play" at bounding box center [357, 174] width 16 height 12
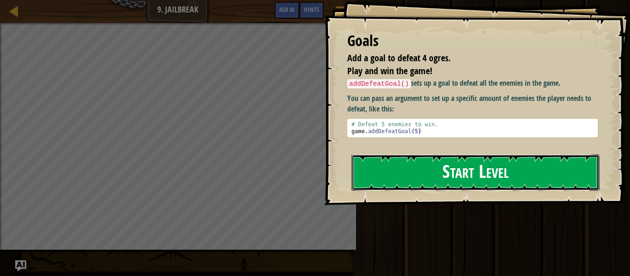
click at [382, 167] on button "Start Level" at bounding box center [475, 173] width 248 height 36
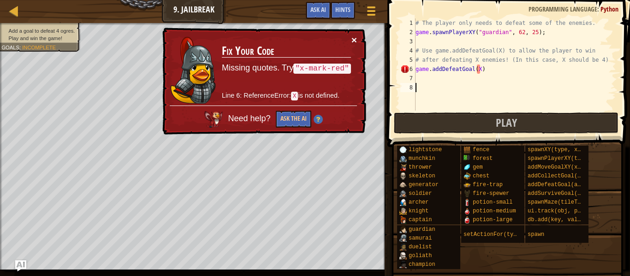
click at [354, 37] on button "×" at bounding box center [354, 40] width 6 height 10
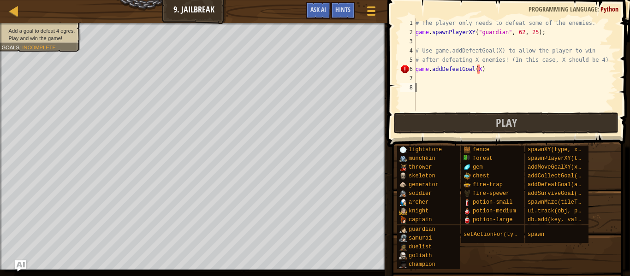
click at [519, 65] on div "# The player only needs to defeat some of the enemies. game . spawnPlayerXY ( "…" at bounding box center [515, 73] width 202 height 111
type textarea "game.addDefeatGoal"
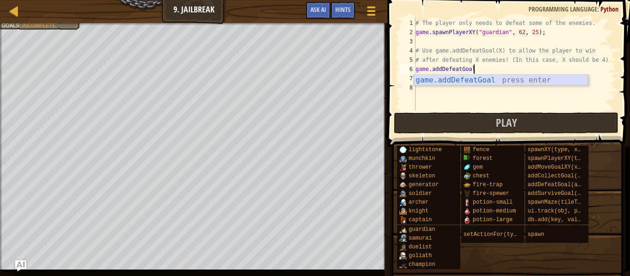
click at [538, 81] on div "game.addDefeatGoal press enter" at bounding box center [501, 91] width 174 height 33
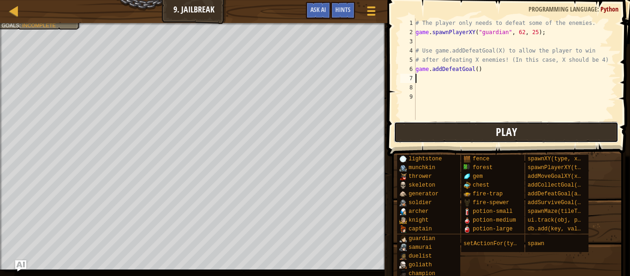
click at [494, 131] on button "Play" at bounding box center [506, 132] width 225 height 21
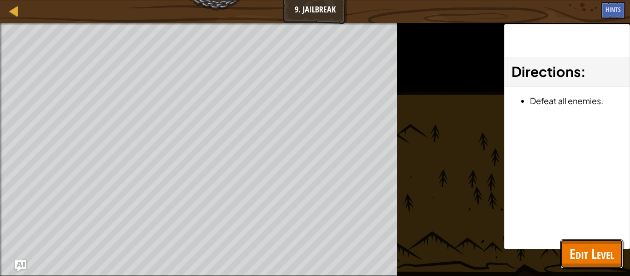
click at [618, 250] on button "Edit Level" at bounding box center [591, 254] width 63 height 30
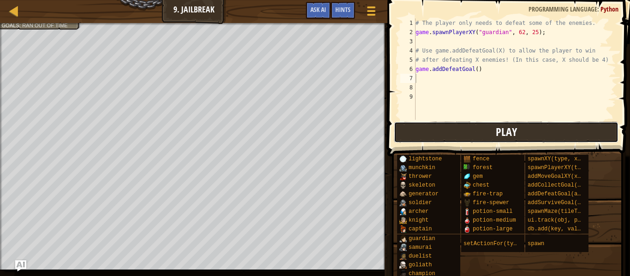
click at [542, 136] on button "Play" at bounding box center [506, 132] width 225 height 21
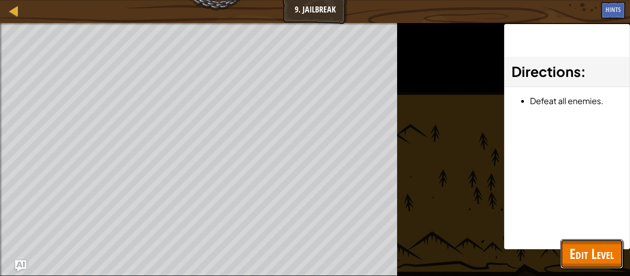
click at [581, 251] on span "Edit Level" at bounding box center [592, 253] width 44 height 19
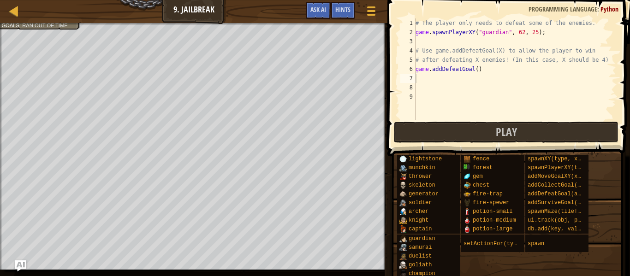
click at [452, 77] on div "# The player only needs to defeat some of the enemies. game . spawnPlayerXY ( "…" at bounding box center [515, 78] width 202 height 120
click at [322, 8] on span "Ask AI" at bounding box center [318, 9] width 16 height 9
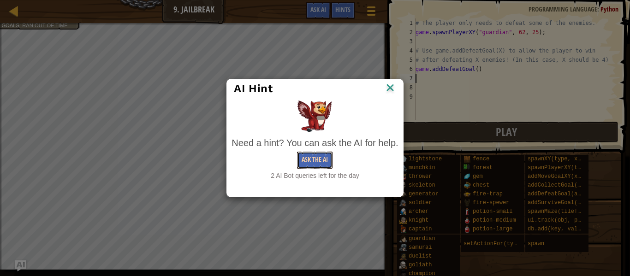
click at [309, 162] on button "Ask the AI" at bounding box center [315, 160] width 36 height 17
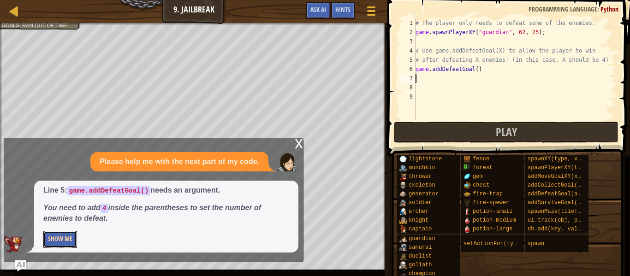
click at [67, 238] on button "Show Me" at bounding box center [60, 239] width 34 height 17
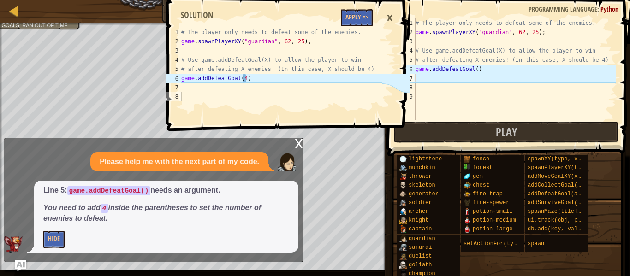
click at [476, 71] on div "# The player only needs to defeat some of the enemies. game . spawnPlayerXY ( "…" at bounding box center [515, 78] width 202 height 120
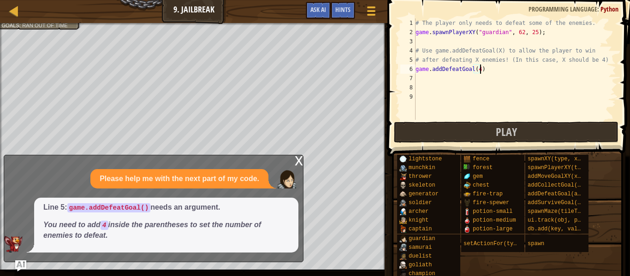
type textarea "game.addDefeatGoal(4)"
click at [482, 127] on button "Play" at bounding box center [506, 132] width 225 height 21
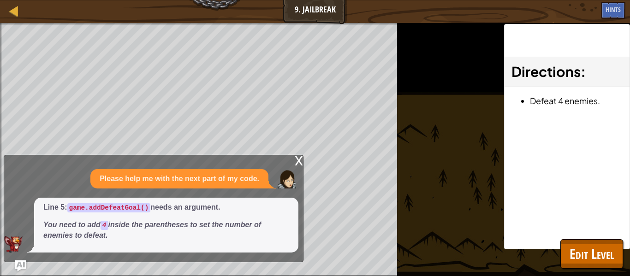
click at [296, 164] on div "x" at bounding box center [299, 159] width 8 height 9
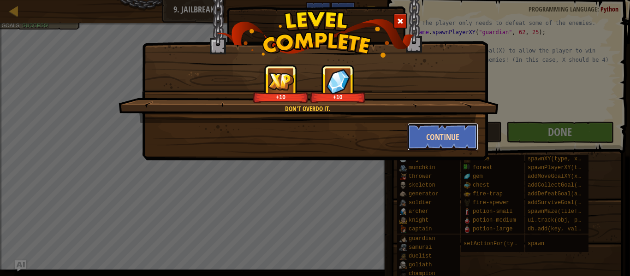
click at [454, 128] on button "Continue" at bounding box center [442, 137] width 71 height 28
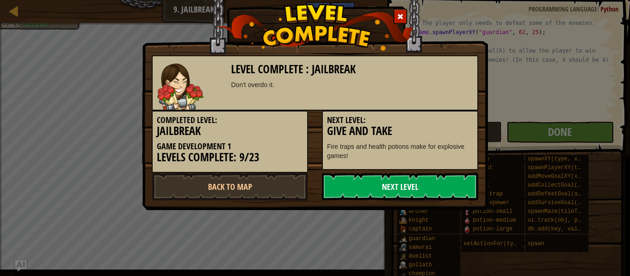
click at [366, 184] on link "Next Level" at bounding box center [400, 187] width 156 height 28
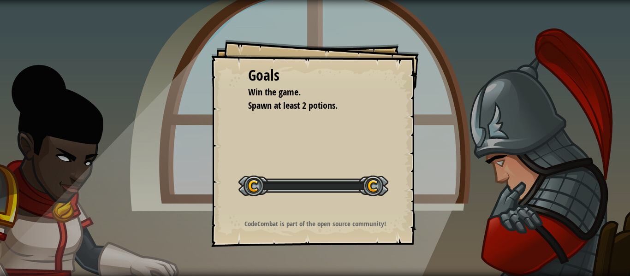
click at [499, 137] on div "Goals Win the game. Spawn at least 2 potions. Start Level Error loading from se…" at bounding box center [315, 138] width 630 height 276
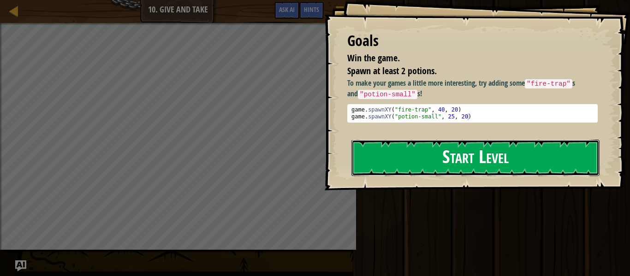
click at [537, 151] on button "Start Level" at bounding box center [475, 158] width 248 height 36
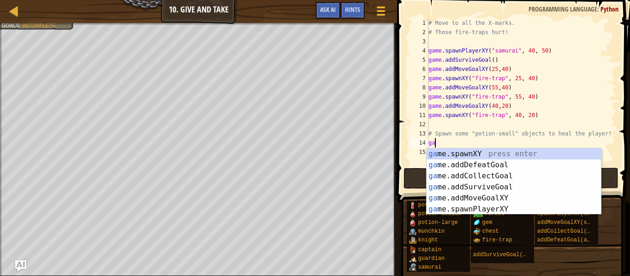
scroll to position [4, 0]
type textarea "g"
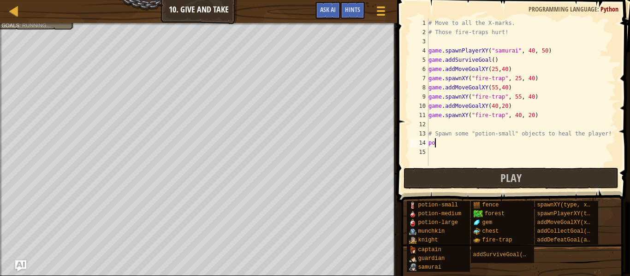
type textarea "p"
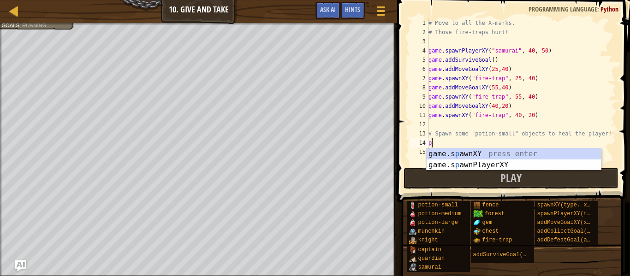
scroll to position [4, 0]
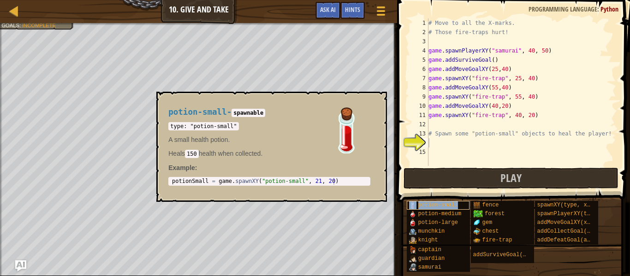
click at [456, 205] on span "potion-small" at bounding box center [438, 205] width 40 height 6
click at [457, 205] on div "potion-small" at bounding box center [438, 205] width 63 height 9
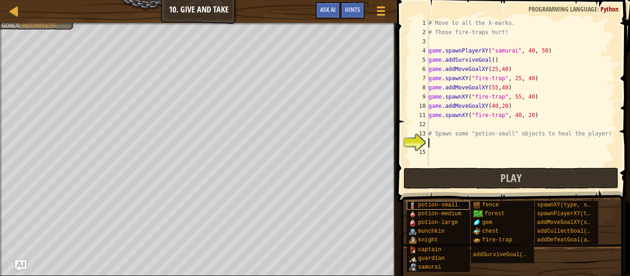
click at [458, 203] on div "potion-small" at bounding box center [438, 205] width 63 height 9
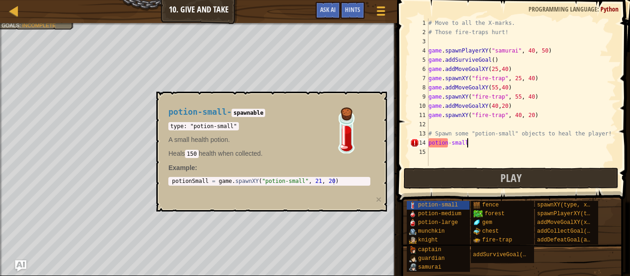
scroll to position [4, 6]
type textarea ""potion-small""
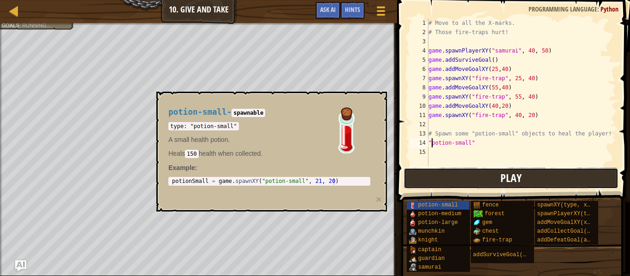
click at [529, 178] on button "Play" at bounding box center [511, 178] width 215 height 21
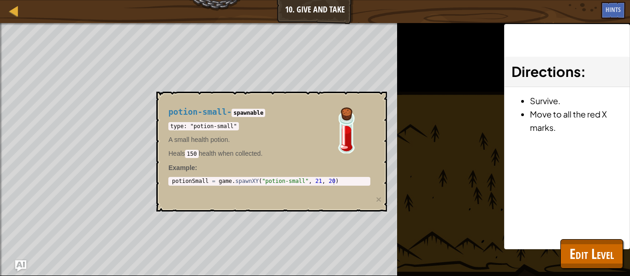
click at [318, 132] on div "type: "potion-small" A small health potion. Heals 150 health when collected." at bounding box center [269, 139] width 202 height 37
click at [586, 257] on span "Edit Level" at bounding box center [592, 253] width 44 height 19
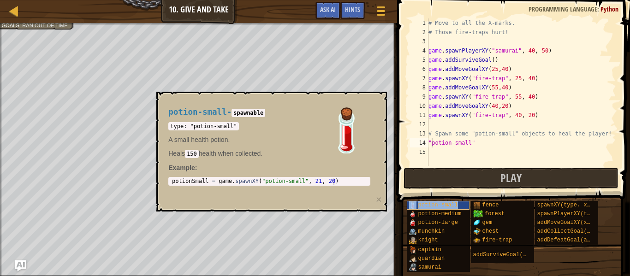
click at [436, 202] on span "potion-small" at bounding box center [438, 205] width 40 height 6
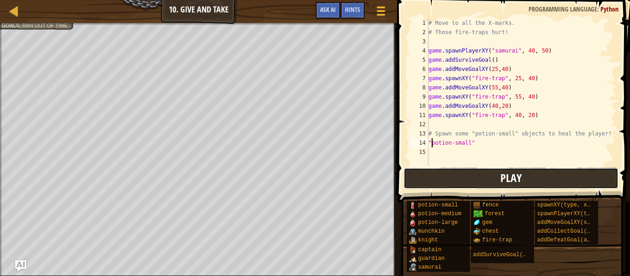
click at [443, 180] on button "Play" at bounding box center [511, 178] width 215 height 21
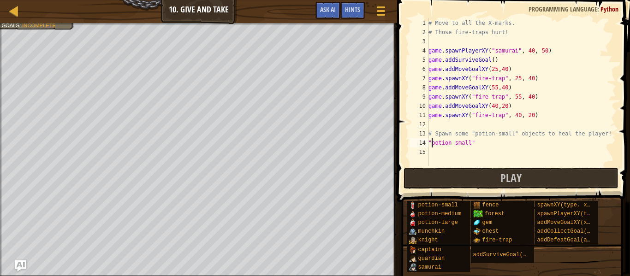
click at [495, 146] on div "# Move to all the X-marks. # Those fire-traps hurt! game . spawnPlayerXY ( "sam…" at bounding box center [522, 101] width 190 height 166
type textarea "p"
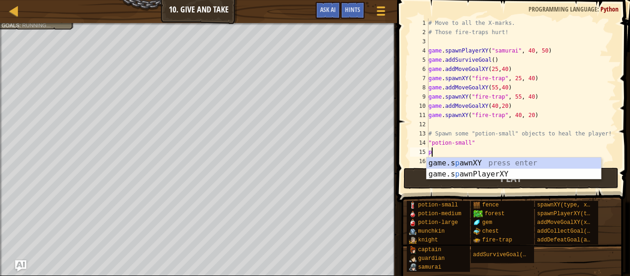
scroll to position [4, 0]
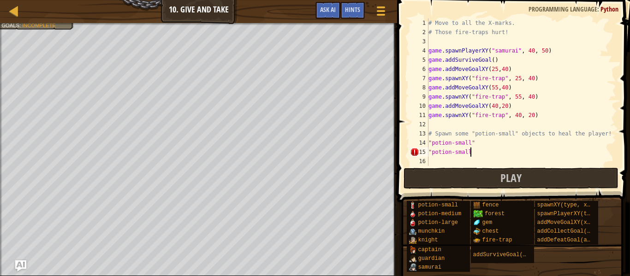
type textarea ""potion-small""
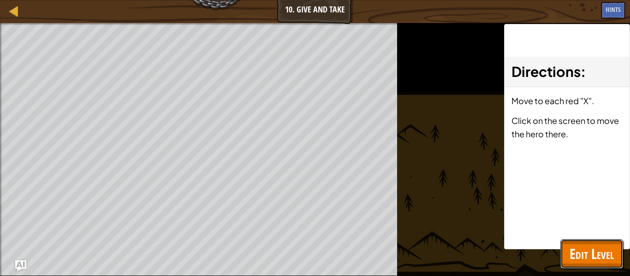
click at [571, 257] on span "Edit Level" at bounding box center [592, 253] width 44 height 19
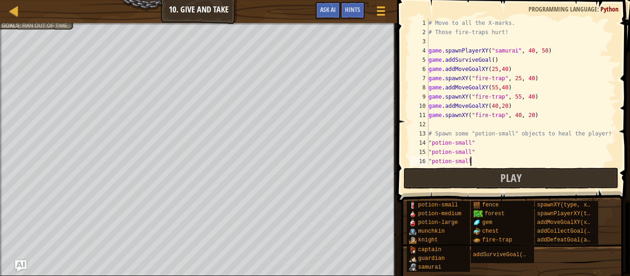
click at [499, 157] on div "# Move to all the X-marks. # Those fire-traps hurt! game . spawnPlayerXY ( "sam…" at bounding box center [522, 101] width 190 height 166
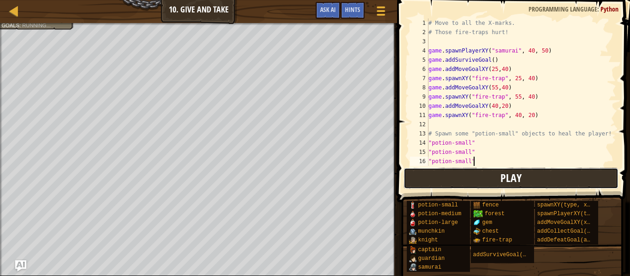
click at [493, 177] on button "Play" at bounding box center [511, 178] width 215 height 21
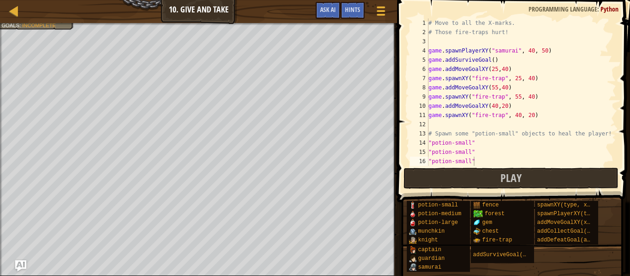
click at [502, 114] on div "# Move to all the X-marks. # Those fire-traps hurt! game . spawnPlayerXY ( "sam…" at bounding box center [522, 101] width 190 height 166
click at [553, 116] on div "# Move to all the X-marks. # Those fire-traps hurt! game . spawnPlayerXY ( "sam…" at bounding box center [522, 101] width 190 height 166
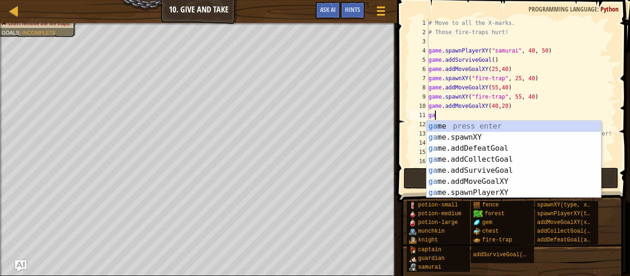
scroll to position [4, 0]
type textarea "g"
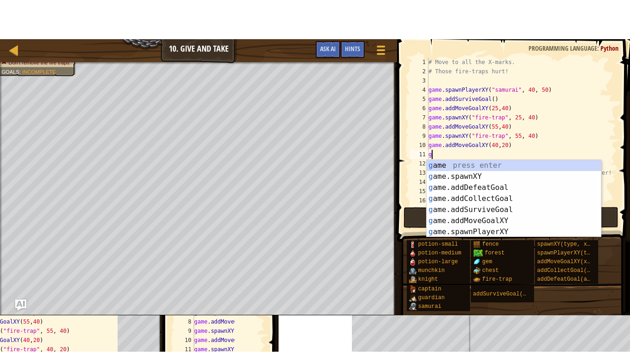
scroll to position [4, 0]
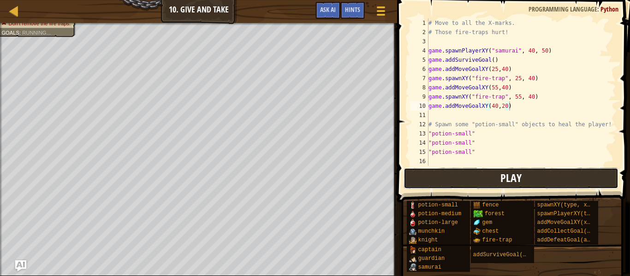
click at [497, 178] on button "Play" at bounding box center [511, 178] width 215 height 21
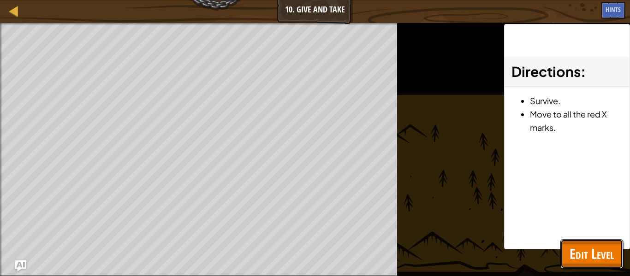
click at [577, 246] on span "Edit Level" at bounding box center [592, 253] width 44 height 19
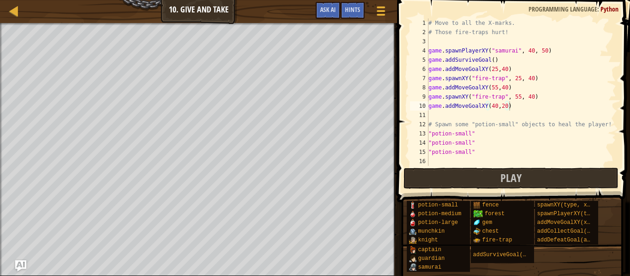
click at [547, 96] on div "# Move to all the X-marks. # Those fire-traps hurt! game . spawnPlayerXY ( "sam…" at bounding box center [522, 101] width 190 height 166
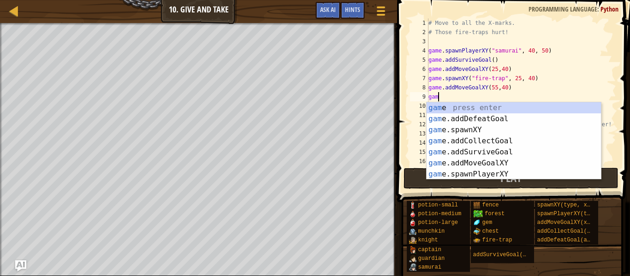
type textarea "g"
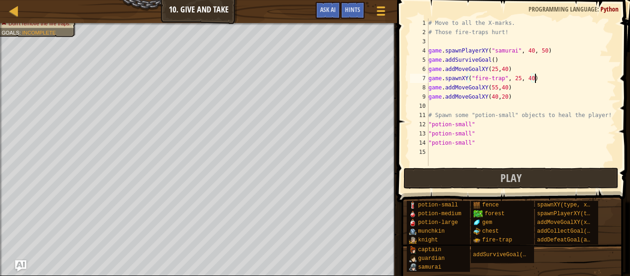
click at [542, 77] on div "# Move to all the X-marks. # Those fire-traps hurt! game . spawnPlayerXY ( "sam…" at bounding box center [522, 101] width 190 height 166
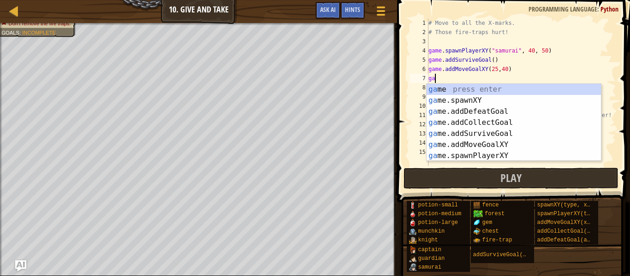
type textarea "g"
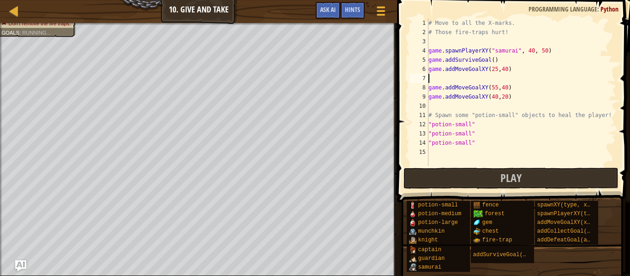
type textarea "game.addMoveGoalXY(25,40)"
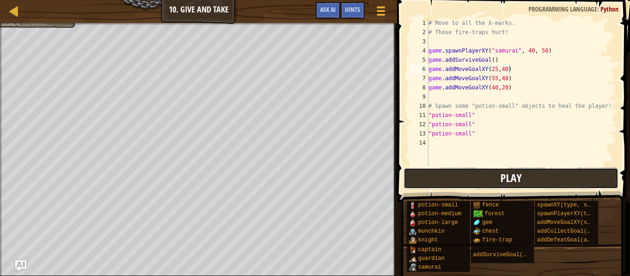
click at [486, 184] on button "Play" at bounding box center [511, 178] width 215 height 21
click at [547, 175] on button "Play" at bounding box center [511, 178] width 215 height 21
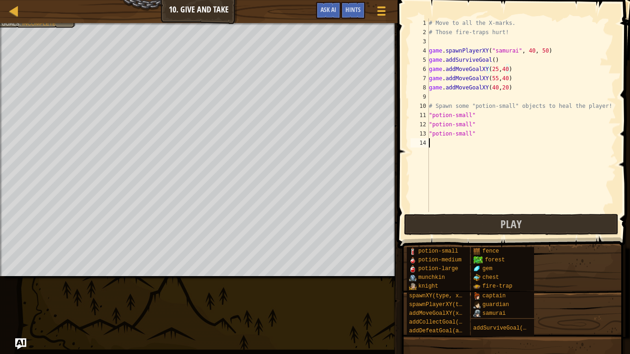
click at [485, 139] on div "# Move to all the X-marks. # Those fire-traps hurt! game . spawnPlayerXY ( "sam…" at bounding box center [521, 124] width 189 height 212
click at [333, 8] on span "Ask AI" at bounding box center [329, 9] width 16 height 9
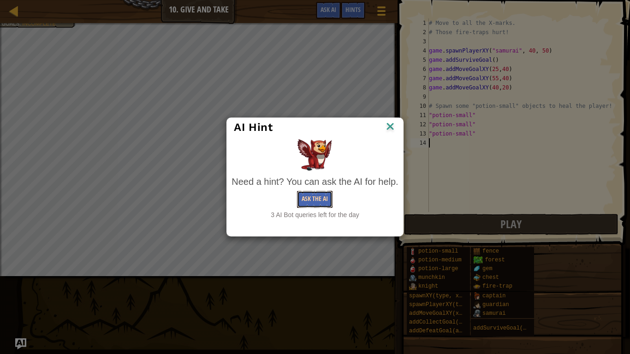
click at [310, 200] on button "Ask the AI" at bounding box center [315, 199] width 36 height 17
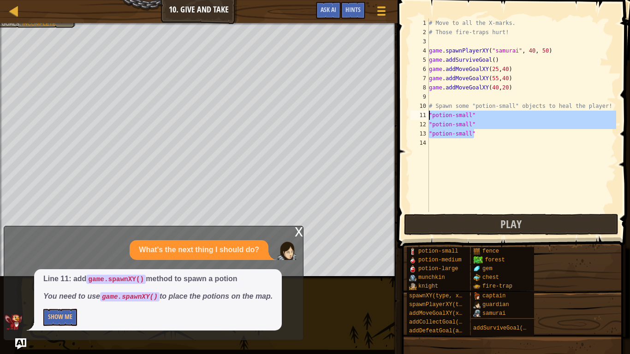
drag, startPoint x: 475, startPoint y: 136, endPoint x: 425, endPoint y: 115, distance: 54.0
click at [425, 115] on div "1 2 3 4 5 6 7 8 9 10 11 12 13 14 # Move to all the X-marks. # Those fire-traps …" at bounding box center [513, 115] width 208 height 194
type textarea ""potion-small" "potion-small""
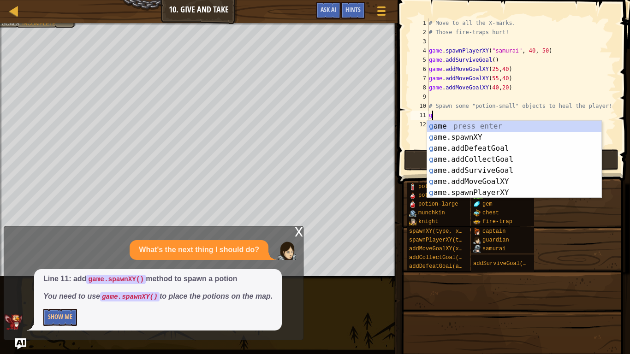
scroll to position [4, 0]
click at [452, 136] on div "ga me press enter ga me.spawnXY press enter [GEOGRAPHIC_DATA] me.addDefeatGoal …" at bounding box center [514, 171] width 174 height 100
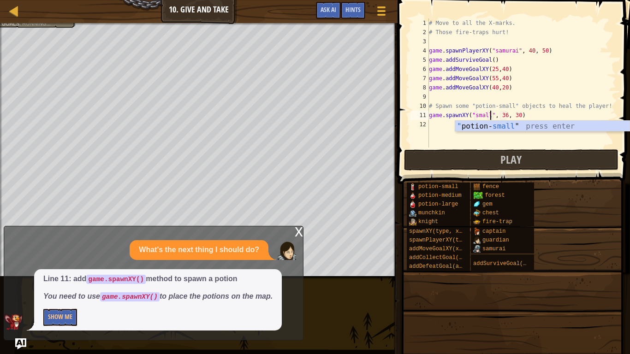
scroll to position [4, 9]
click at [478, 128] on div "" potion- small " press enter" at bounding box center [542, 137] width 174 height 33
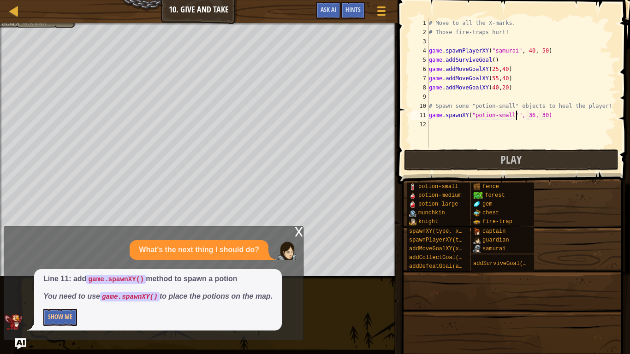
type textarea "game.spawnXY("potion-small"", 36, 30)"
click at [567, 116] on div "# Move to all the X-marks. # Those fire-traps hurt! game . spawnPlayerXY ( "sam…" at bounding box center [521, 92] width 189 height 148
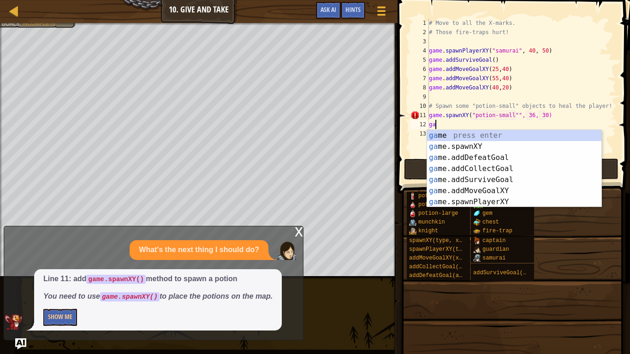
scroll to position [4, 0]
click at [560, 146] on div "ga me press enter ga me.spawnXY press enter [GEOGRAPHIC_DATA] me.addDefeatGoal …" at bounding box center [514, 180] width 174 height 100
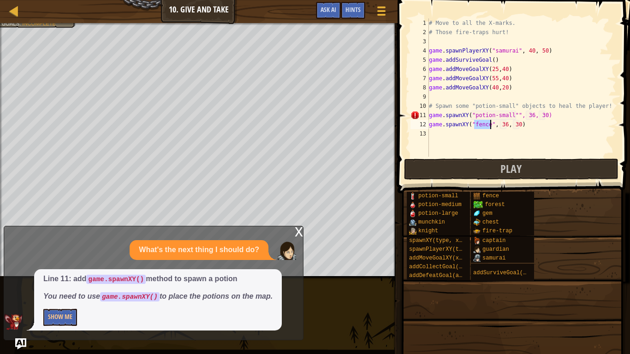
click at [520, 115] on div "# Move to all the X-marks. # Those fire-traps hurt! game . spawnPlayerXY ( "sam…" at bounding box center [521, 96] width 189 height 157
type textarea "game.spawnXY("potion-small", 36, 30)"
click at [491, 141] on div "# Move to all the X-marks. # Those fire-traps hurt! game . spawnPlayerXY ( "sam…" at bounding box center [521, 96] width 189 height 157
click at [486, 125] on div "# Move to all the X-marks. # Those fire-traps hurt! game . spawnPlayerXY ( "sam…" at bounding box center [521, 96] width 189 height 157
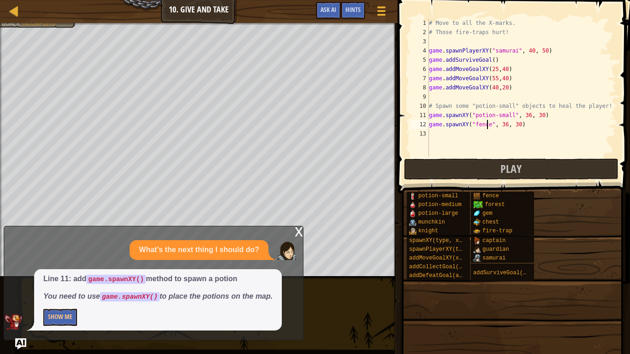
click at [488, 125] on div "# Move to all the X-marks. # Those fire-traps hurt! game . spawnPlayerXY ( "sam…" at bounding box center [521, 96] width 189 height 157
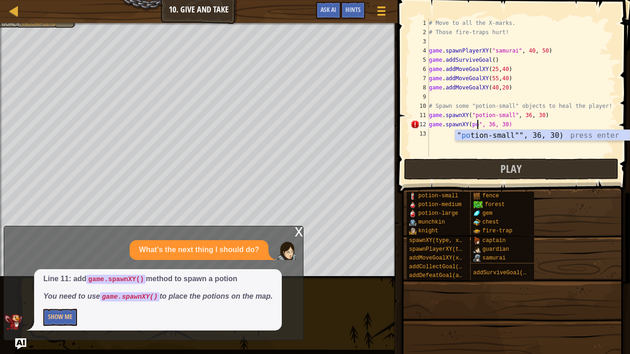
scroll to position [4, 7]
click at [497, 131] on div "" po tion-small"", 36, 30) press enter" at bounding box center [542, 146] width 174 height 33
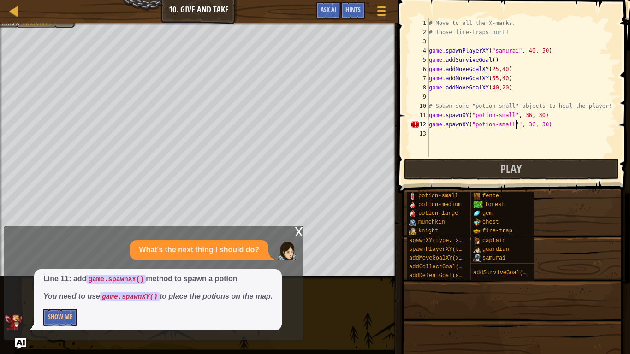
type textarea "game.spawnXY("potion-small", 36, 30)"
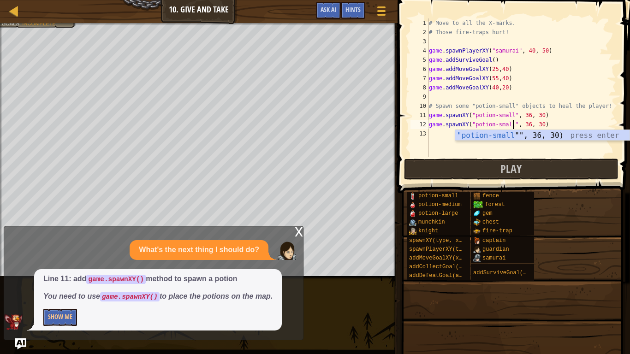
click at [548, 129] on div "# Move to all the X-marks. # Those fire-traps hurt! game . spawnPlayerXY ( "sam…" at bounding box center [521, 96] width 189 height 157
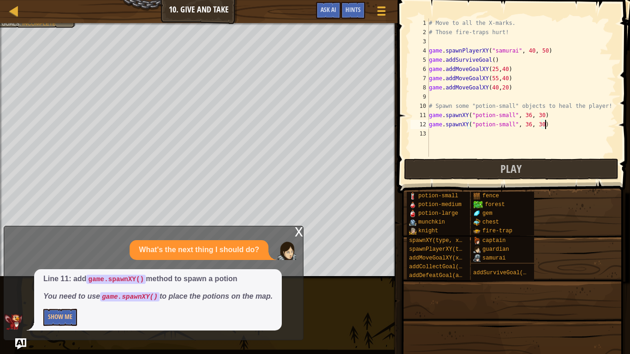
scroll to position [4, 0]
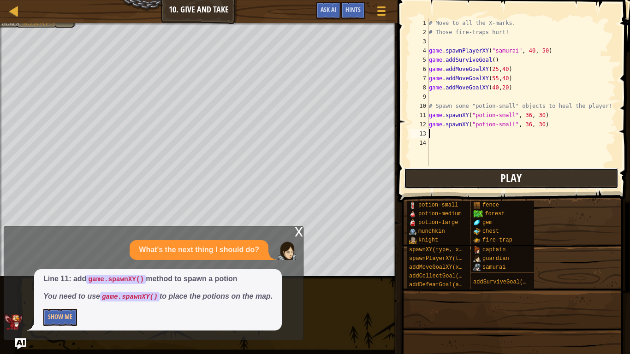
click at [558, 186] on button "Play" at bounding box center [511, 178] width 215 height 21
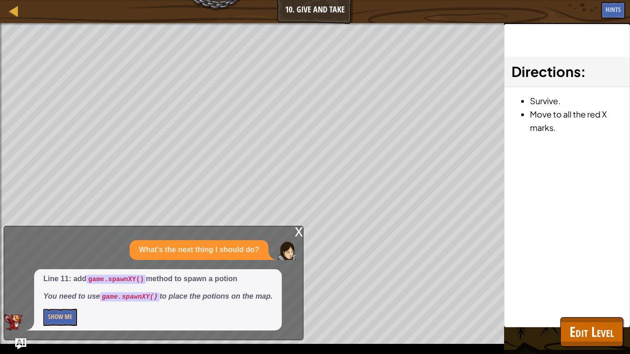
click at [298, 227] on div "x" at bounding box center [299, 230] width 8 height 9
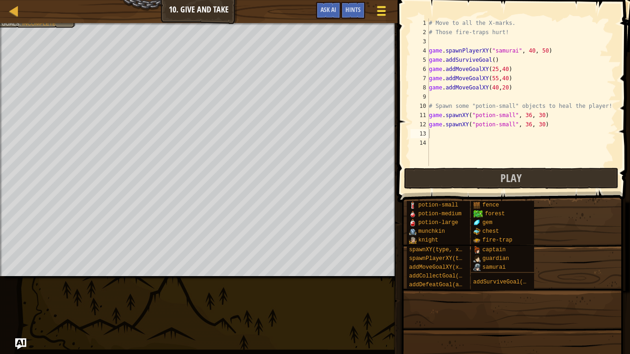
click at [386, 15] on div at bounding box center [381, 10] width 12 height 13
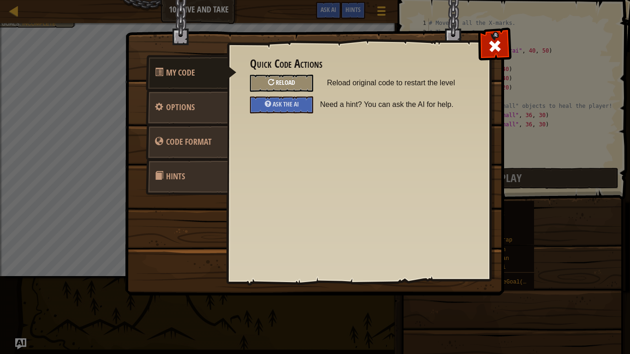
click at [279, 83] on span "Reload" at bounding box center [285, 82] width 19 height 9
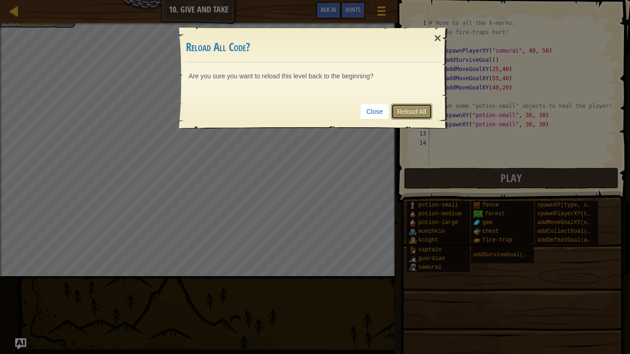
click at [403, 108] on link "Reload All" at bounding box center [411, 112] width 41 height 16
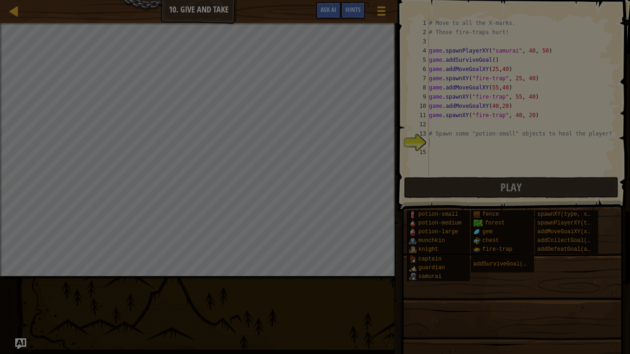
click at [471, 141] on div at bounding box center [315, 177] width 630 height 354
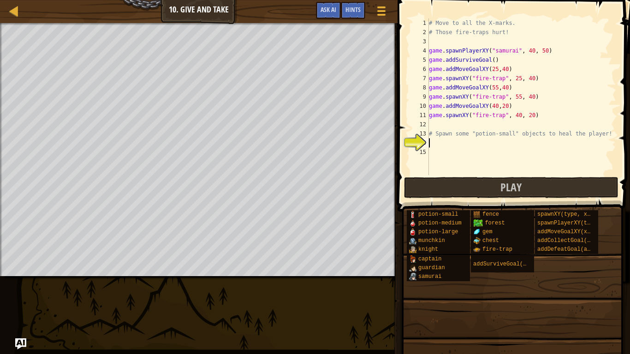
click at [471, 145] on div "# Move to all the X-marks. # Those fire-traps hurt! game . spawnPlayerXY ( "sam…" at bounding box center [521, 105] width 189 height 175
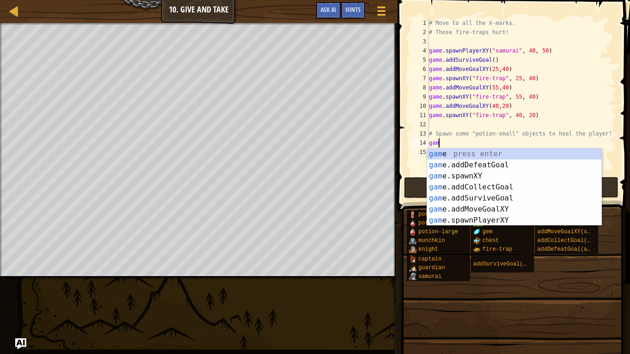
scroll to position [4, 1]
click at [474, 173] on div "gam e press enter gam e.addDefeatGoal press enter gam e.spawnXY press enter gam…" at bounding box center [514, 199] width 174 height 100
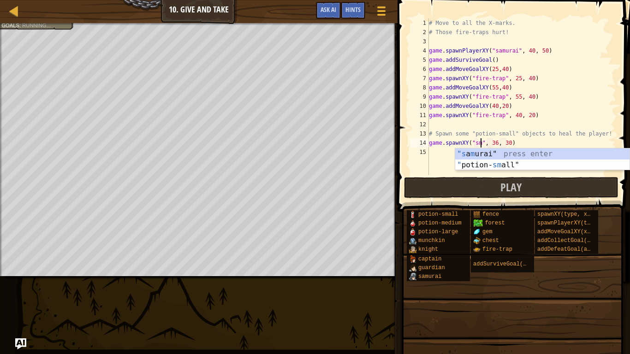
scroll to position [4, 7]
click at [486, 165] on div ""[PERSON_NAME]" press enter " potion- sm all" press enter" at bounding box center [542, 171] width 174 height 44
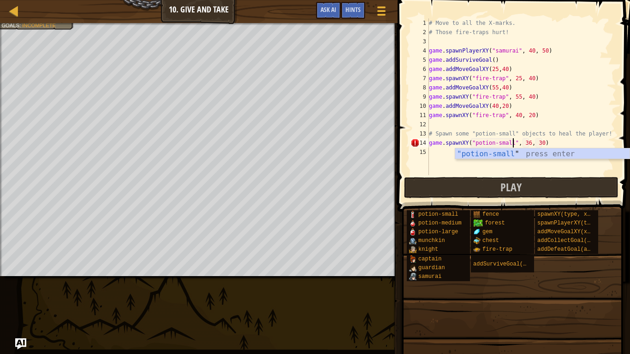
type textarea "game.spawnXY("potion-small", 36, 30)"
click at [549, 141] on div "# Move to all the X-marks. # Those fire-traps hurt! game . spawnPlayerXY ( "sam…" at bounding box center [521, 105] width 189 height 175
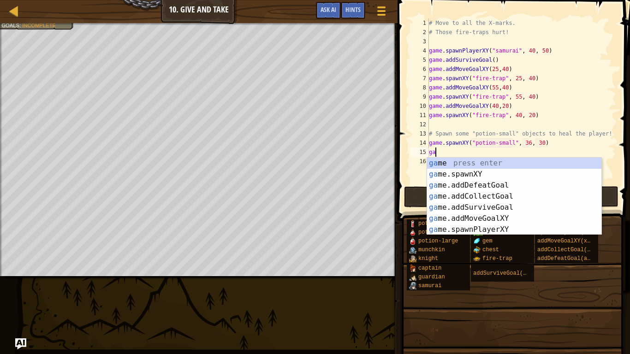
scroll to position [4, 1]
click at [549, 184] on div "gam e press enter gam e.addDefeatGoal press enter gam e.spawnXY press enter gam…" at bounding box center [514, 208] width 174 height 100
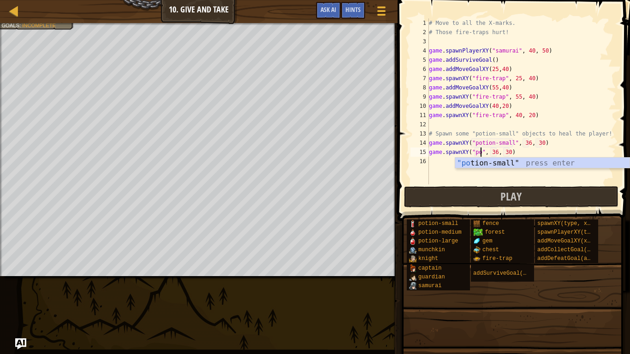
scroll to position [4, 7]
click at [541, 163] on div ""po tion-small" press enter" at bounding box center [542, 174] width 174 height 33
click at [542, 151] on div "# Move to all the X-marks. # Those fire-traps hurt! game . spawnPlayerXY ( "sam…" at bounding box center [521, 110] width 189 height 184
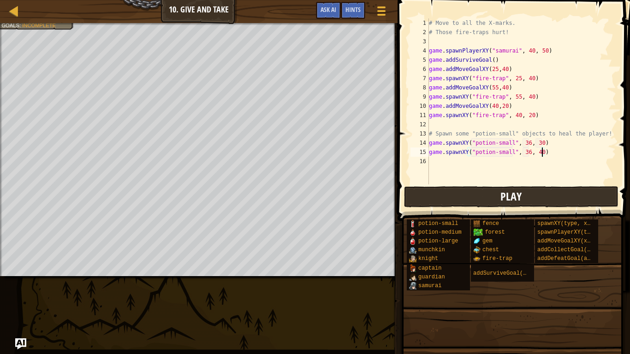
type textarea "game.spawnXY("potion-small", 36, 40)"
click at [544, 193] on button "Play" at bounding box center [511, 196] width 215 height 21
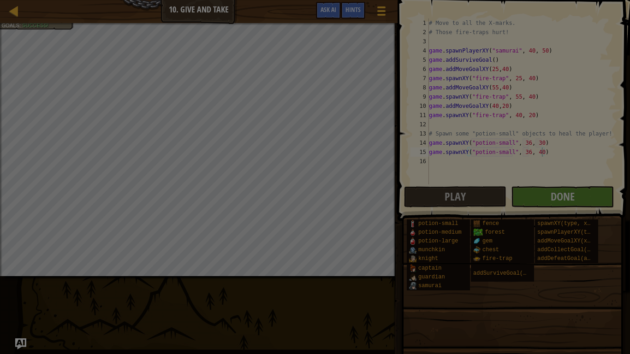
click at [532, 1] on body "Map Game Development 1 10. Give and Take Game Menu Done Hints Ask AI 1 2 3 4 5 …" at bounding box center [315, 0] width 630 height 1
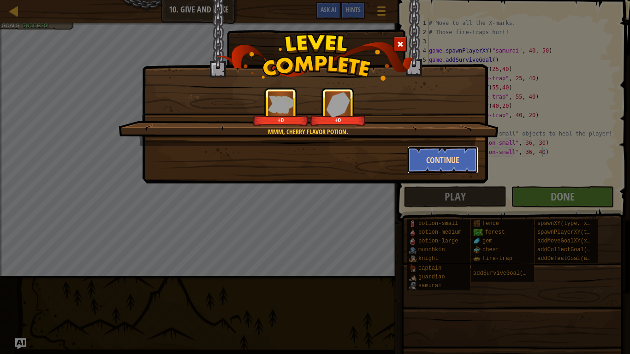
click at [452, 164] on button "Continue" at bounding box center [442, 160] width 71 height 28
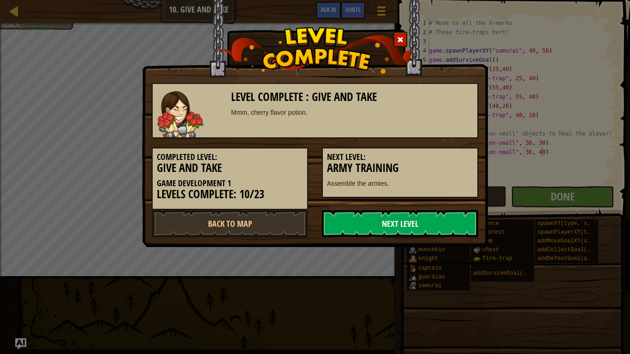
click at [438, 223] on link "Next Level" at bounding box center [400, 224] width 156 height 28
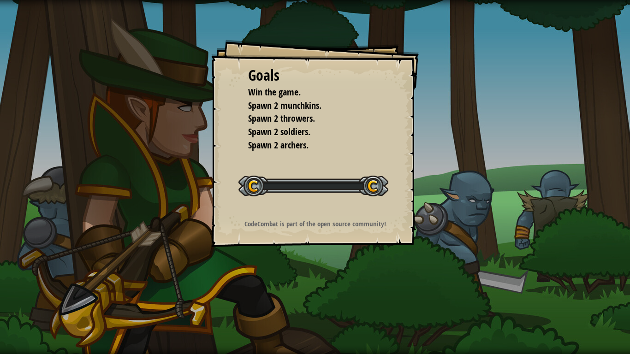
click at [553, 192] on div "Goals Win the game. Spawn 2 munchkins. Spawn 2 throwers. Spawn 2 soldiers. Spaw…" at bounding box center [315, 177] width 630 height 354
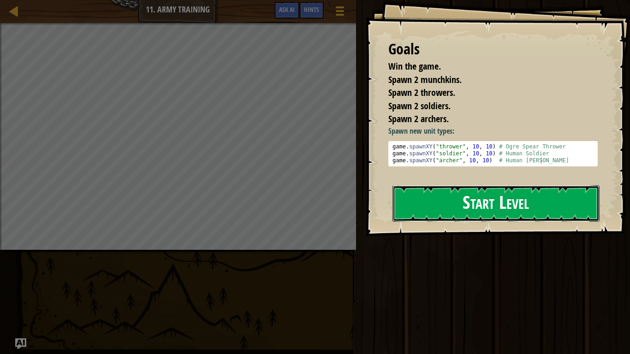
click at [422, 205] on button "Start Level" at bounding box center [495, 203] width 207 height 36
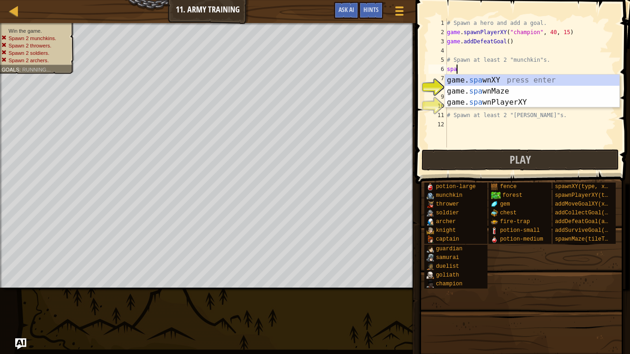
scroll to position [4, 1]
click at [535, 80] on div "game. spa wnXY press enter game. spa wnMaze press enter game. spa wnPlayerXY pr…" at bounding box center [532, 102] width 174 height 55
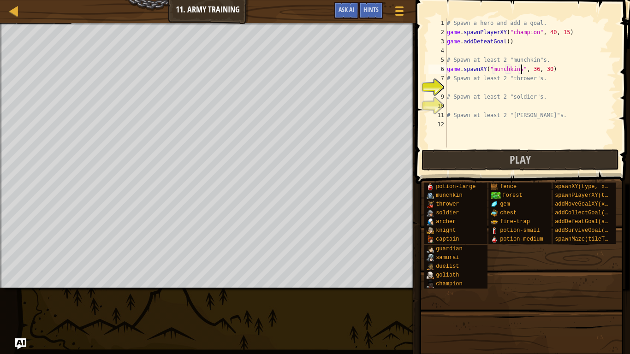
scroll to position [4, 11]
click at [543, 78] on div "# Spawn a hero and add a goal. game . spawnPlayerXY ( "champion" , 40 , 15 ) ga…" at bounding box center [530, 92] width 171 height 148
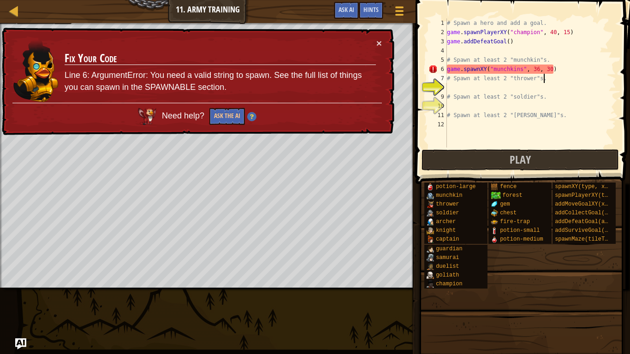
click at [520, 69] on div "# Spawn a hero and add a goal. game . spawnPlayerXY ( "champion" , 40 , 15 ) ga…" at bounding box center [530, 92] width 171 height 148
type textarea "game.spawnXY("munchkin", 36, 30)"
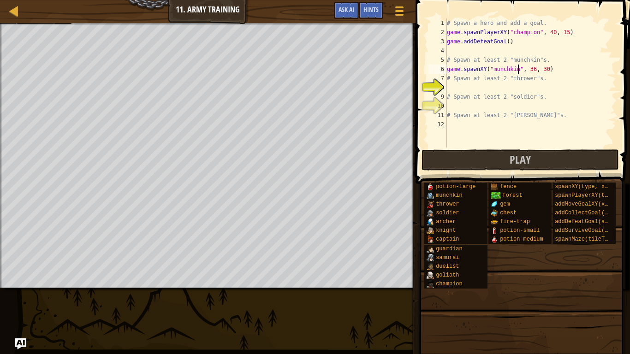
click at [529, 89] on div "# Spawn a hero and add a goal. game . spawnPlayerXY ( "champion" , 40 , 15 ) ga…" at bounding box center [530, 92] width 171 height 148
click at [556, 71] on div "# Spawn a hero and add a goal. game . spawnPlayerXY ( "champion" , 40 , 15 ) ga…" at bounding box center [530, 92] width 171 height 148
type textarea "game.spawnXY("munchkin", 36, 30)"
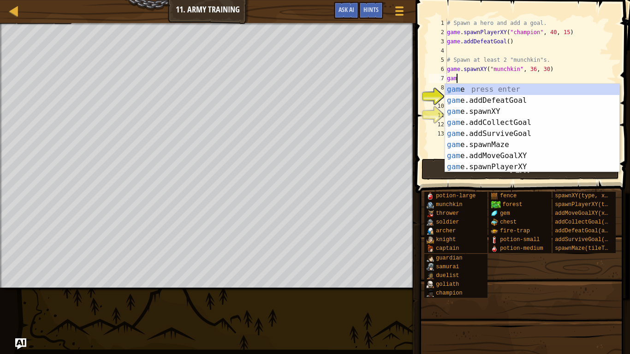
scroll to position [4, 1]
click at [562, 109] on div "gam e press enter gam e.addDefeatGoal press enter gam e.spawnXY press enter gam…" at bounding box center [532, 139] width 174 height 111
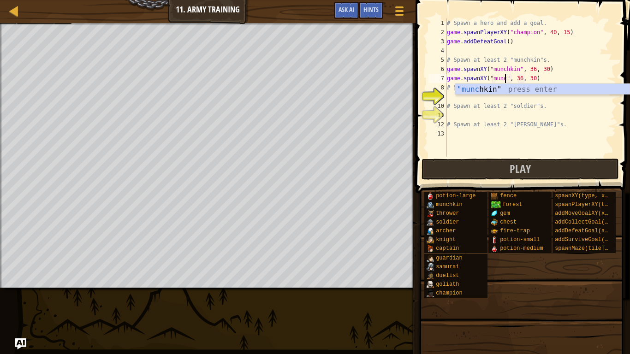
scroll to position [4, 8]
click at [566, 90] on div ""munc hkin" press enter" at bounding box center [542, 100] width 174 height 33
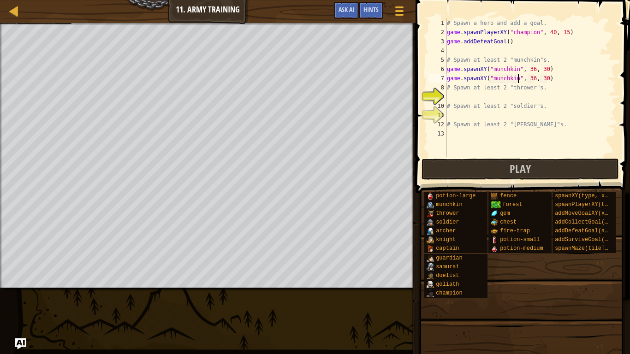
click at [565, 90] on div "# Spawn a hero and add a goal. game . spawnPlayerXY ( "champion" , 40 , 15 ) ga…" at bounding box center [530, 96] width 171 height 157
type textarea "# Spawn at least 2 "thrower"s."
click at [565, 95] on div "# Spawn a hero and add a goal. game . spawnPlayerXY ( "champion" , 40 , 15 ) ga…" at bounding box center [530, 96] width 171 height 157
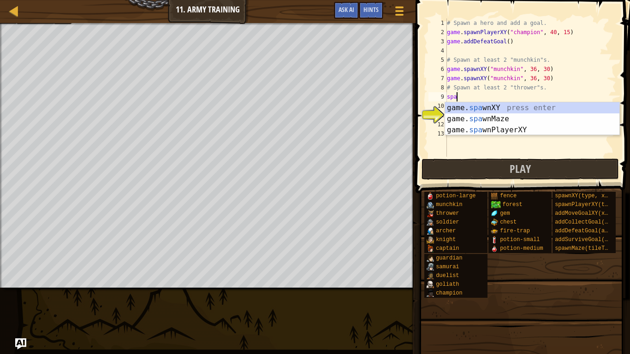
scroll to position [4, 1]
click at [567, 108] on div "game. spa wnXY press enter game. spa wnMaze press enter game. spa wnPlayerXY pr…" at bounding box center [532, 129] width 174 height 55
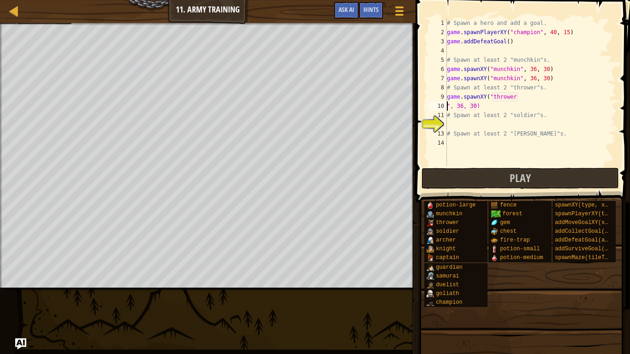
scroll to position [4, 4]
type textarea "game.spawnXY("thrower", 36, 30)"
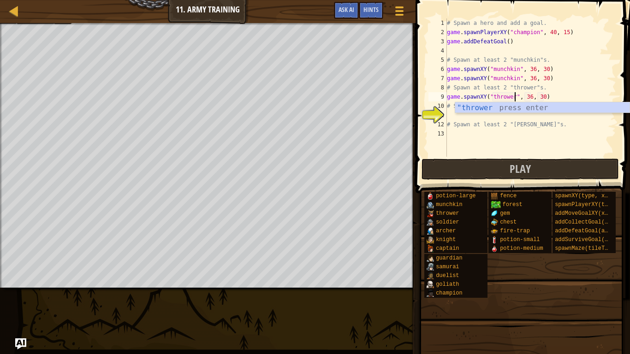
click at [576, 95] on div "# Spawn a hero and add a goal. game . spawnPlayerXY ( "champion" , 40 , 15 ) ga…" at bounding box center [530, 96] width 171 height 157
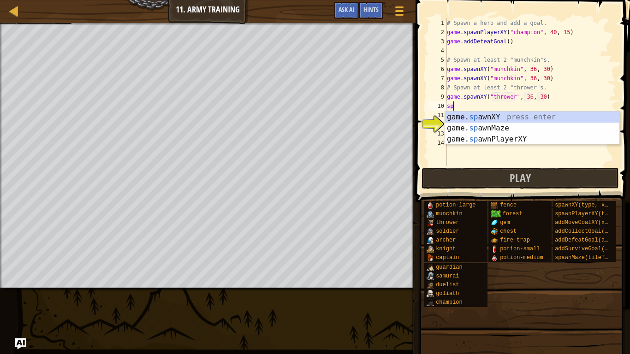
scroll to position [4, 1]
click at [575, 118] on div "game. spa wnXY press enter game. spa wnMaze press enter game. spa wnPlayerXY pr…" at bounding box center [532, 139] width 174 height 55
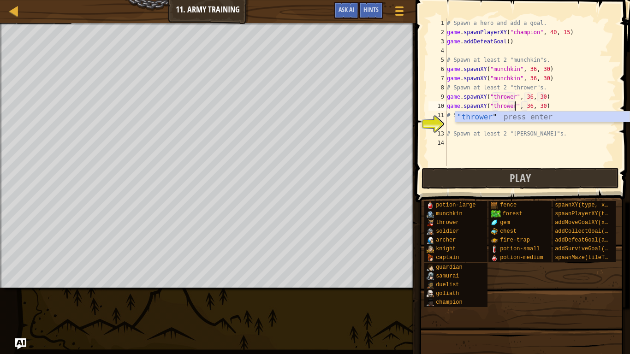
scroll to position [4, 10]
click at [591, 130] on div "# Spawn a hero and add a goal. game . spawnPlayerXY ( "champion" , 40 , 15 ) ga…" at bounding box center [530, 101] width 171 height 166
type textarea "# Spawn at least 2 "[PERSON_NAME]"s."
click at [581, 124] on div "# Spawn a hero and add a goal. game . spawnPlayerXY ( "champion" , 40 , 15 ) ga…" at bounding box center [530, 101] width 171 height 166
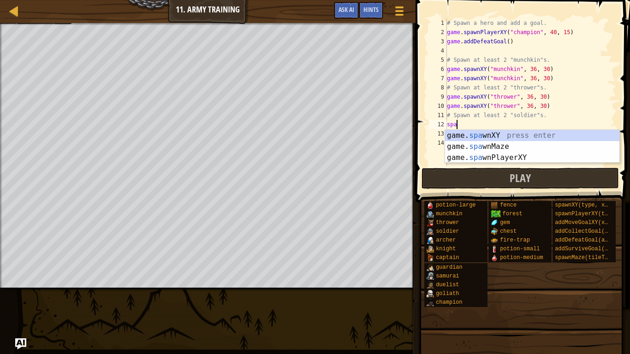
scroll to position [4, 1]
click at [582, 135] on div "game. spa wnXY press enter game. spa wnMaze press enter game. spa wnPlayerXY pr…" at bounding box center [532, 157] width 174 height 55
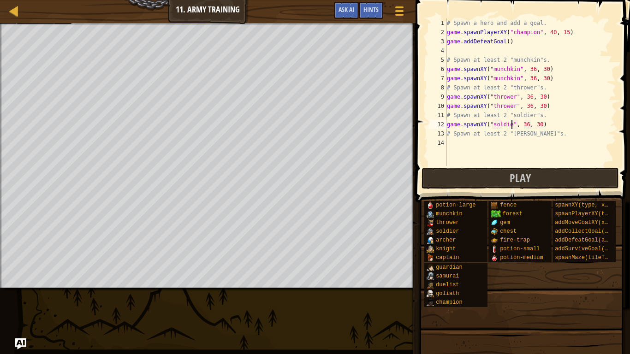
scroll to position [4, 10]
click at [597, 131] on div "# Spawn a hero and add a goal. game . spawnPlayerXY ( "champion" , 40 , 15 ) ga…" at bounding box center [530, 101] width 171 height 166
click at [600, 118] on div "# Spawn a hero and add a goal. game . spawnPlayerXY ( "champion" , 40 , 15 ) ga…" at bounding box center [530, 101] width 171 height 166
click at [598, 126] on div "# Spawn a hero and add a goal. game . spawnPlayerXY ( "champion" , 40 , 15 ) ga…" at bounding box center [530, 101] width 171 height 166
type textarea "game.spawnXY("soldier", 36, 30)"
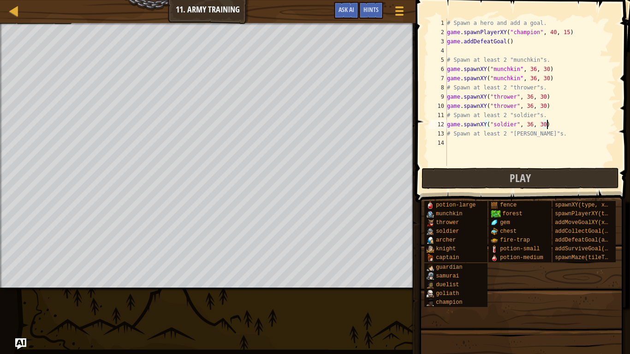
scroll to position [4, 0]
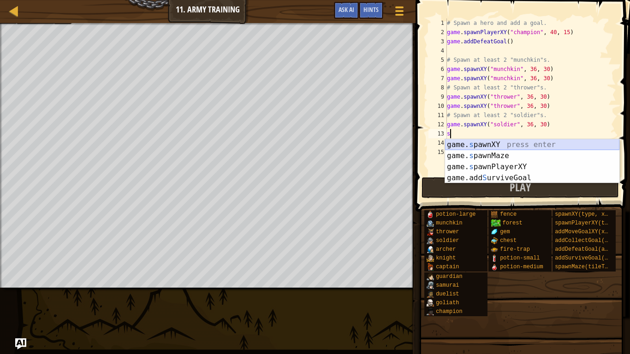
click at [591, 141] on div "game. s pawnXY press enter game. s pawnMaze press enter game. s pawnPlayerXY pr…" at bounding box center [532, 172] width 174 height 66
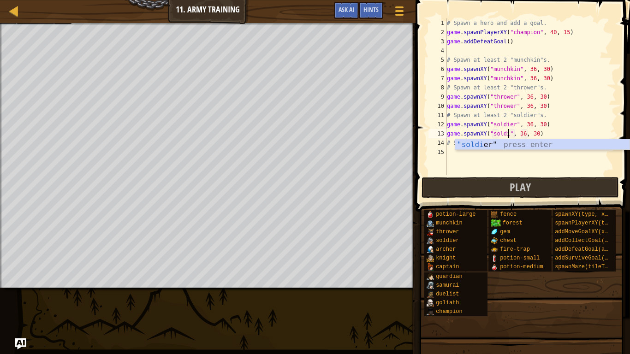
type textarea "game.spawnXY("soldier", 36, 30)"
click at [589, 156] on div "# Spawn a hero and add a goal. game . spawnPlayerXY ( "champion" , 40 , 15 ) ga…" at bounding box center [530, 105] width 171 height 175
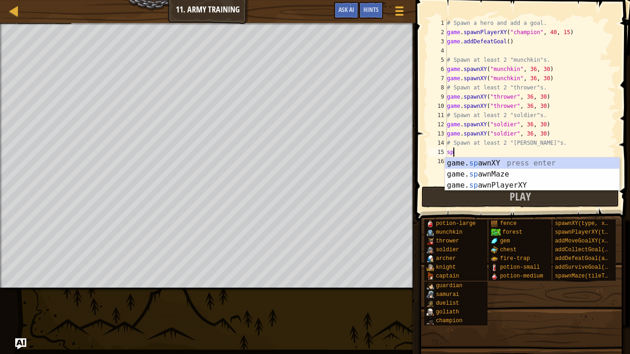
scroll to position [4, 0]
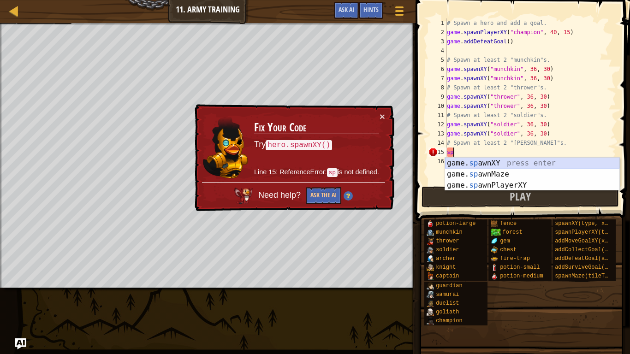
click at [583, 160] on div "game. sp awnXY press enter game. sp awnMaze press enter game. sp awnPlayerXY pr…" at bounding box center [532, 185] width 174 height 55
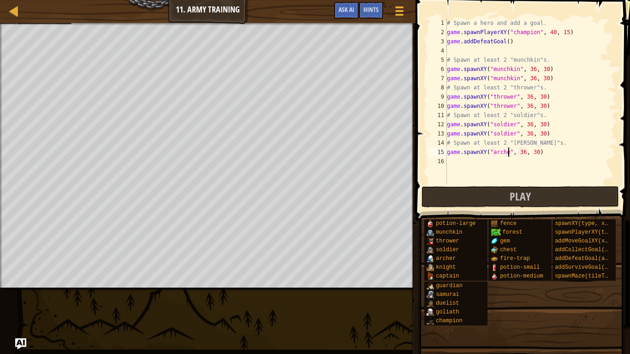
type textarea "game.spawnXY("[PERSON_NAME]", 36, 30)"
click at [596, 160] on div "# Spawn a hero and add a goal. game . spawnPlayerXY ( "champion" , 40 , 15 ) ga…" at bounding box center [530, 110] width 171 height 184
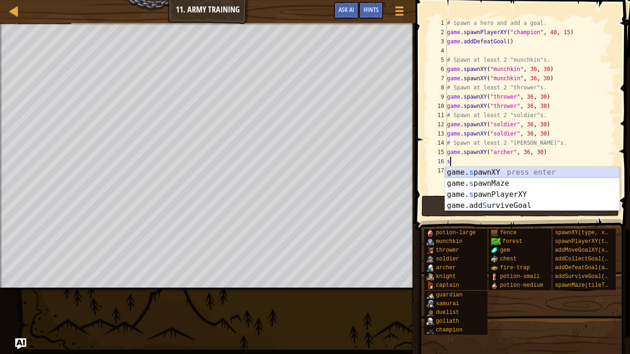
click at [596, 173] on div "game. s pawnXY press enter game. s pawnMaze press enter game. s pawnPlayerXY pr…" at bounding box center [532, 200] width 174 height 66
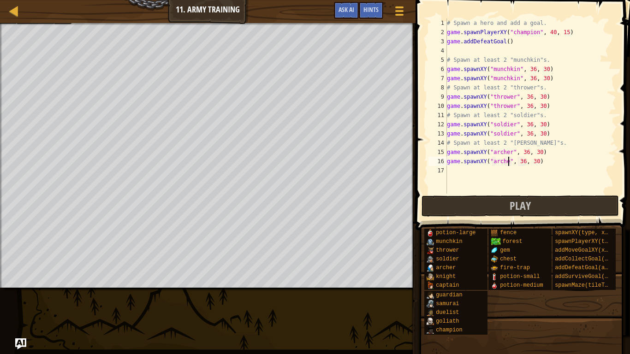
type textarea "game.spawnXY("[PERSON_NAME]", 36, 30)"
click at [596, 206] on button "Play" at bounding box center [520, 206] width 197 height 21
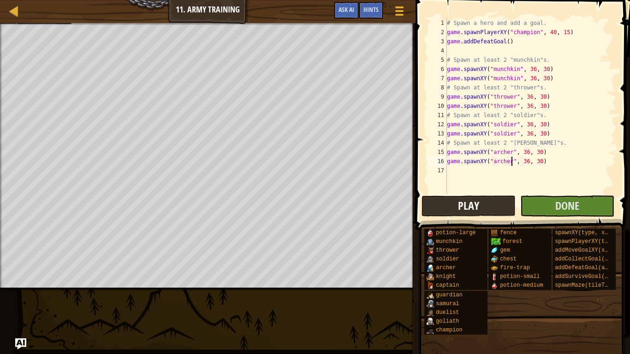
click at [246, 0] on body "Map Game Development 1 11. Army Training Game Menu Done Hints Ask AI 1 הההההההה…" at bounding box center [315, 0] width 630 height 0
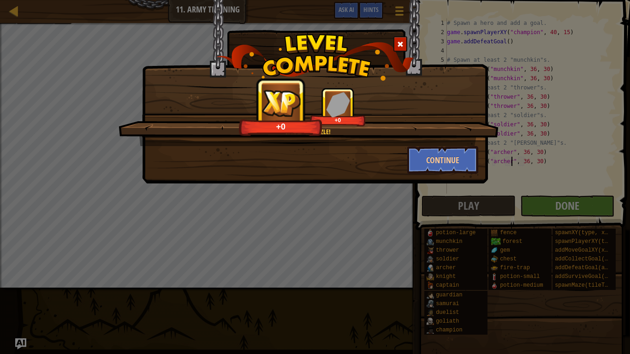
click at [532, 205] on div "Rrrazzle dazzle! +0 +0 Continue" at bounding box center [315, 177] width 630 height 354
click at [532, 205] on div "Rrrazzle dazzle! +7 +0 Continue" at bounding box center [315, 177] width 630 height 354
click at [532, 205] on div "Rrrazzle dazzle! +16 +0 Continue" at bounding box center [315, 177] width 630 height 354
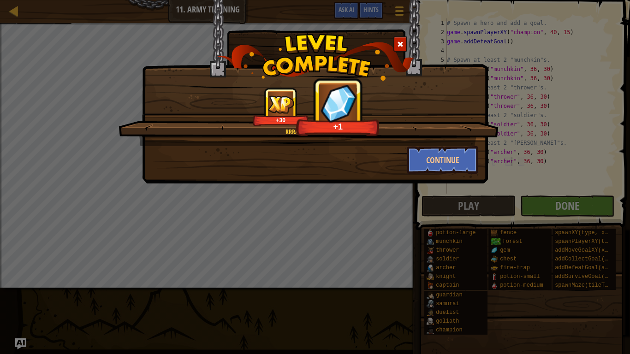
click at [532, 205] on div "Rrrazzle dazzle! +30 +1 Continue" at bounding box center [315, 177] width 630 height 354
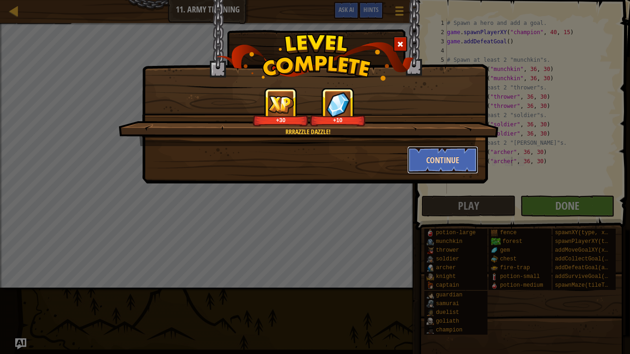
click at [455, 169] on button "Continue" at bounding box center [442, 160] width 71 height 28
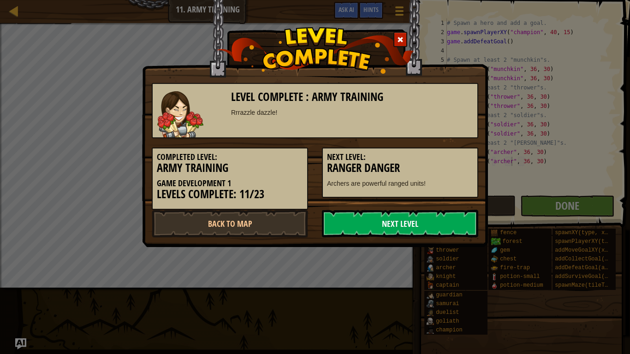
click at [400, 227] on link "Next Level" at bounding box center [400, 224] width 156 height 28
